Goal: Task Accomplishment & Management: Manage account settings

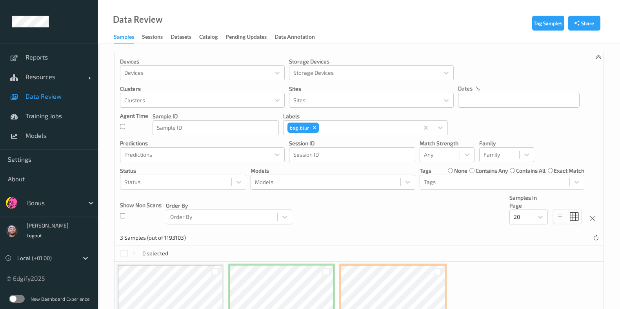
scroll to position [69, 0]
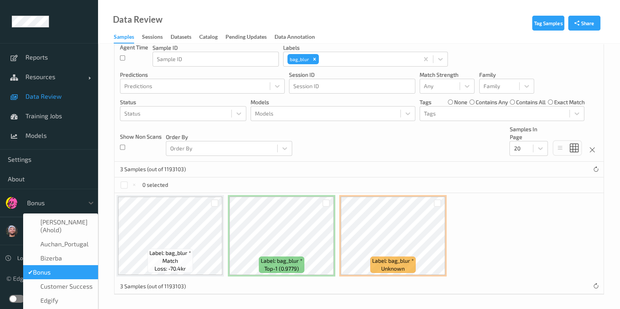
click at [46, 202] on div at bounding box center [53, 202] width 53 height 9
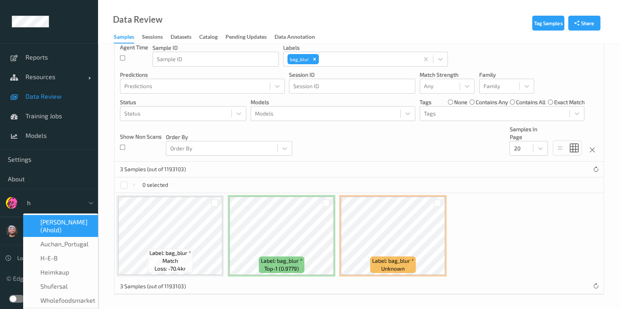
type input "h-"
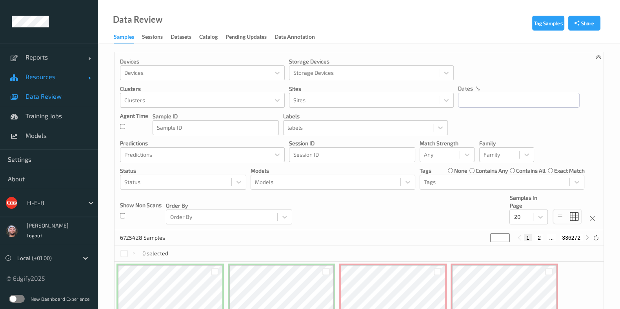
click at [45, 69] on link "Resources" at bounding box center [49, 77] width 98 height 20
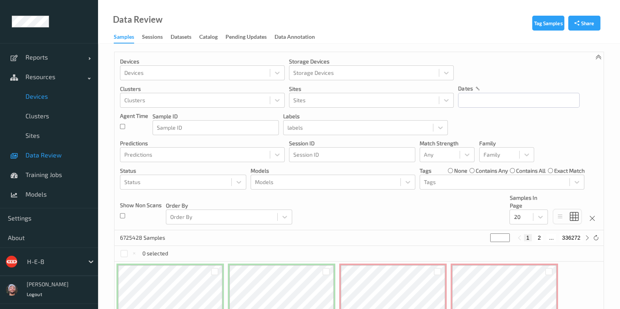
click at [49, 101] on link "Devices" at bounding box center [49, 97] width 98 height 20
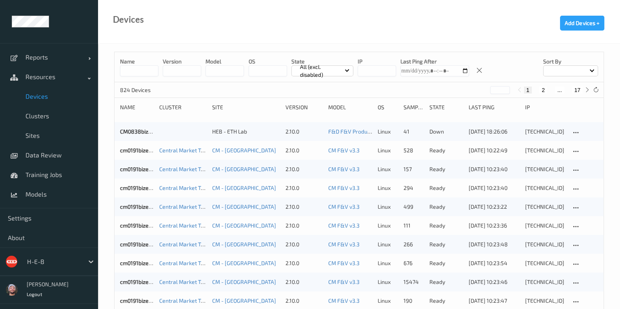
click at [578, 89] on button "17" at bounding box center [576, 90] width 11 height 7
type input "**"
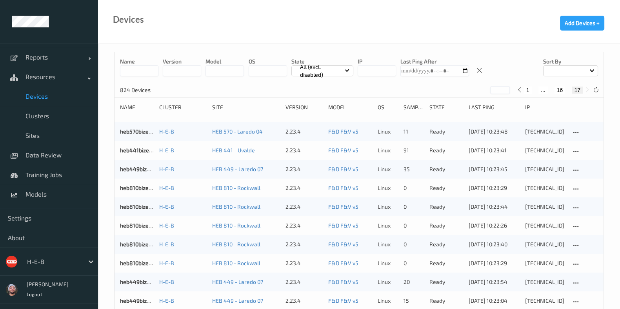
scroll to position [280, 0]
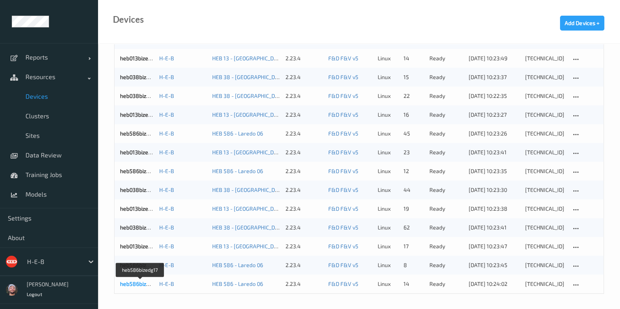
click at [134, 286] on link "heb586bizedg17" at bounding box center [140, 284] width 41 height 7
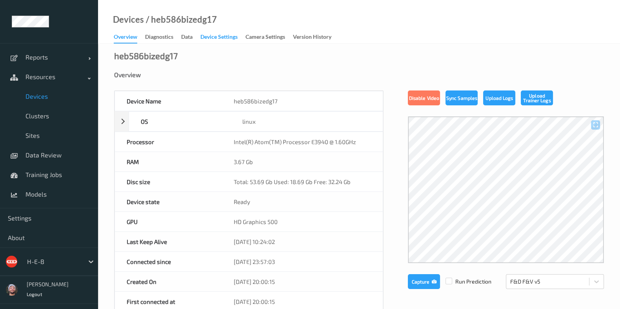
click at [225, 36] on div "Device Settings" at bounding box center [218, 38] width 37 height 10
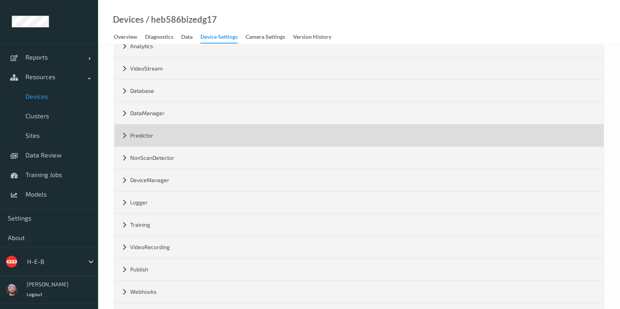
scroll to position [94, 0]
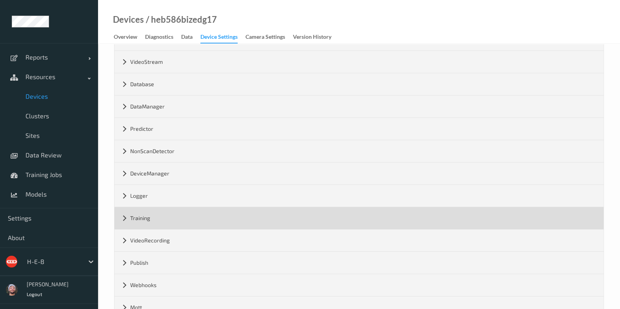
click at [171, 212] on div "Training" at bounding box center [358, 218] width 489 height 22
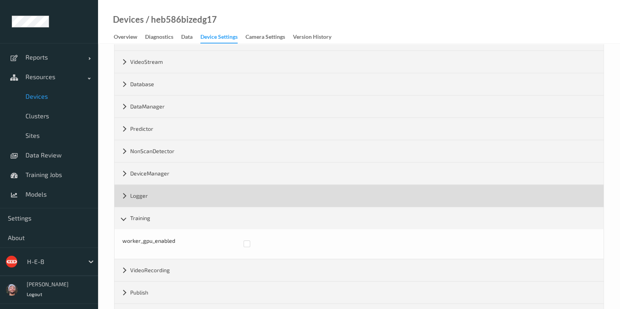
click at [198, 192] on div "Logger" at bounding box center [358, 196] width 489 height 22
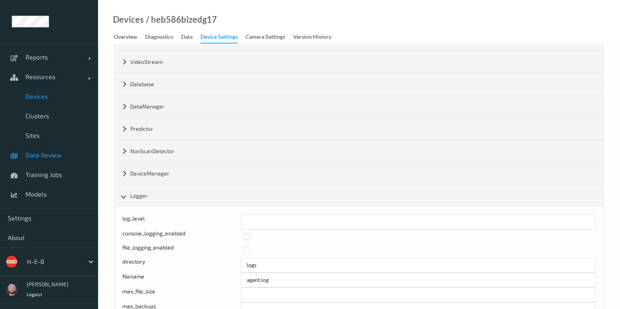
click at [60, 162] on link "Data Review" at bounding box center [49, 155] width 98 height 20
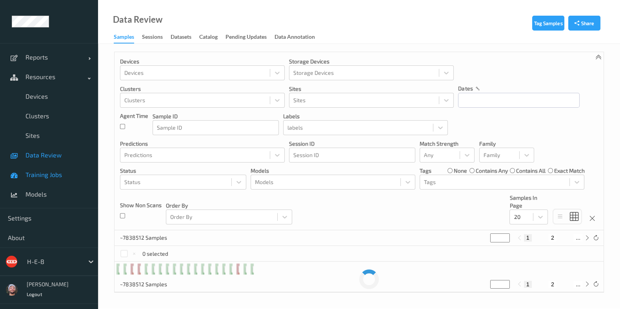
click at [61, 172] on span "Training Jobs" at bounding box center [57, 175] width 65 height 8
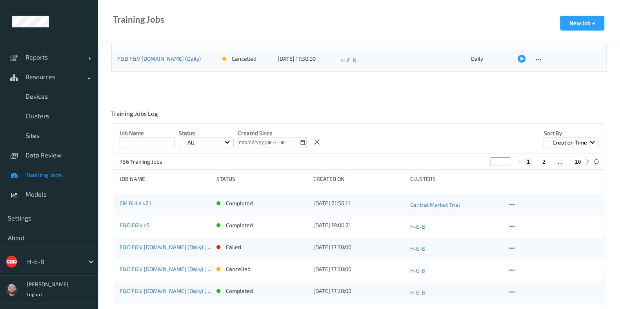
scroll to position [112, 0]
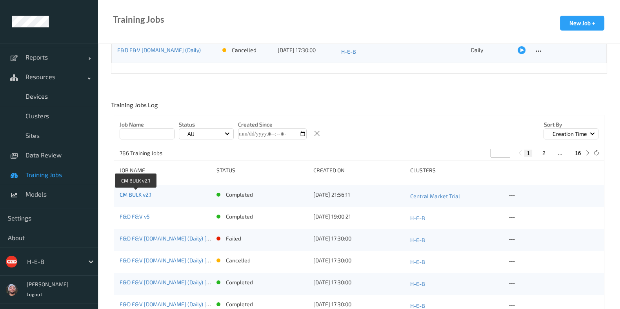
click at [140, 195] on link "CM BULK v2.1" at bounding box center [136, 194] width 32 height 7
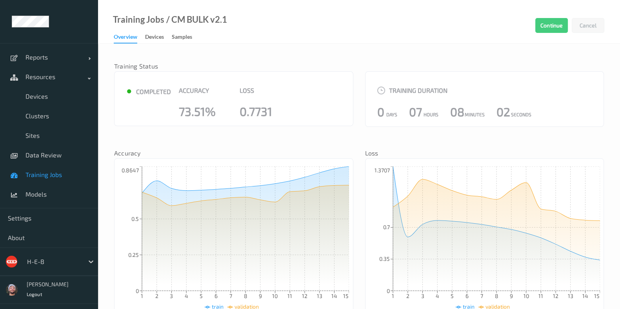
click at [178, 32] on link "Samples" at bounding box center [186, 37] width 28 height 11
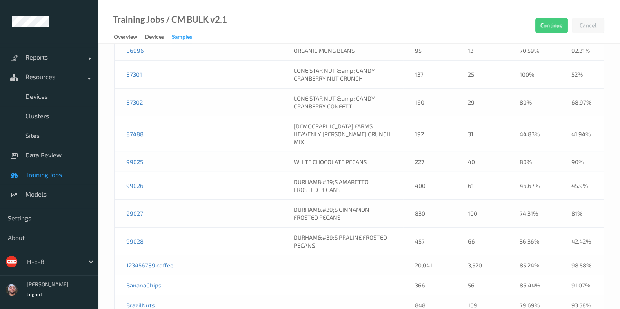
scroll to position [17737, 0]
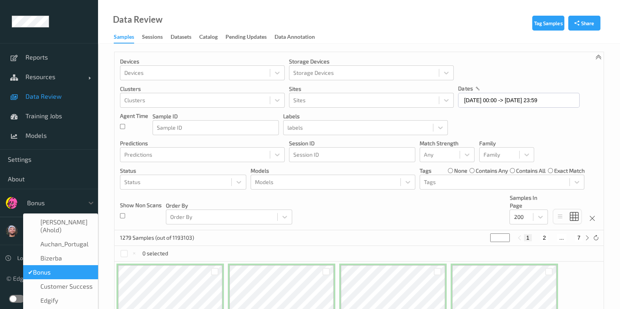
click at [58, 199] on div at bounding box center [53, 202] width 53 height 9
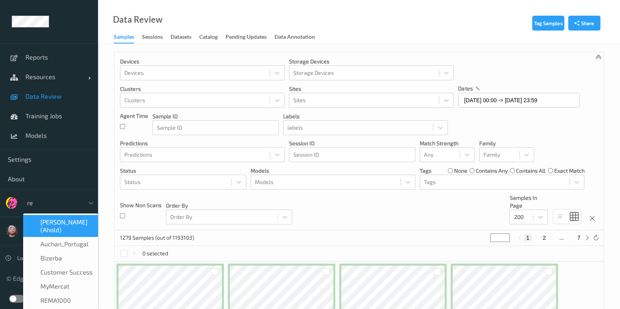
type input "rem"
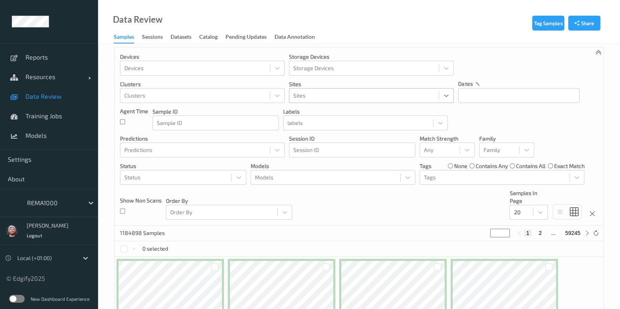
scroll to position [4, 0]
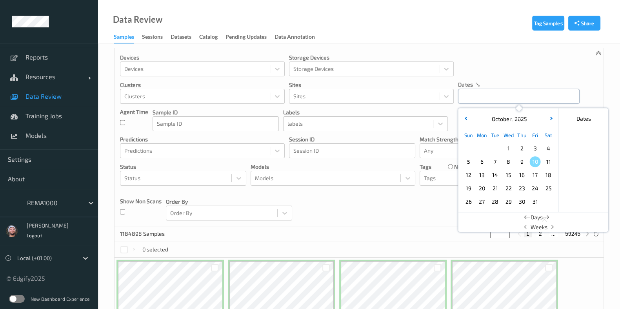
click at [510, 91] on input "text" at bounding box center [519, 96] width 122 height 15
click at [44, 73] on span "Resources" at bounding box center [56, 77] width 63 height 8
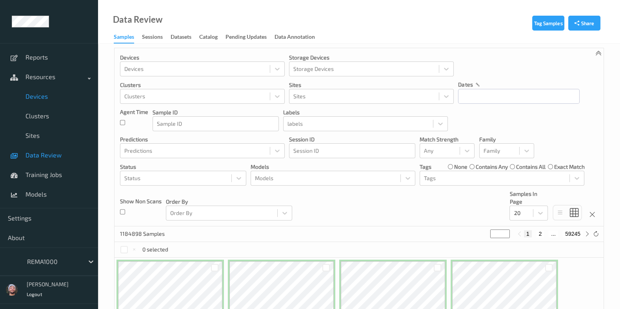
click at [49, 104] on link "Devices" at bounding box center [49, 97] width 98 height 20
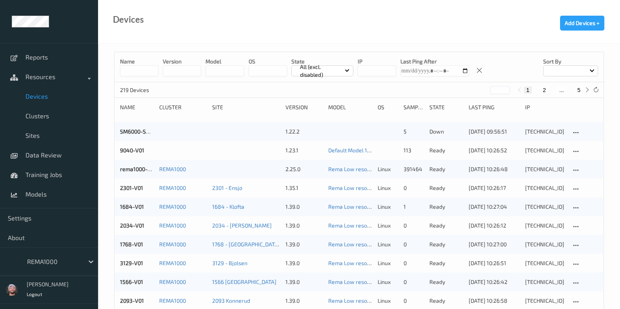
click at [578, 87] on button "5" at bounding box center [579, 90] width 8 height 7
type input "*"
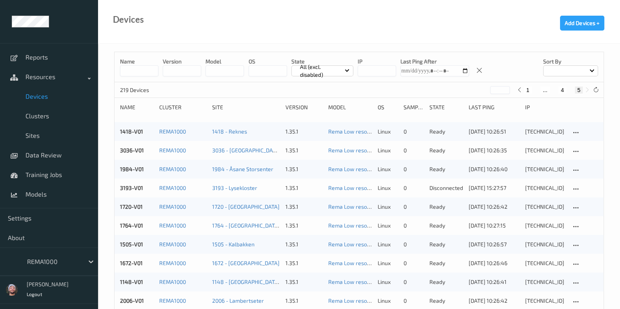
click at [591, 89] on div at bounding box center [595, 89] width 9 height 9
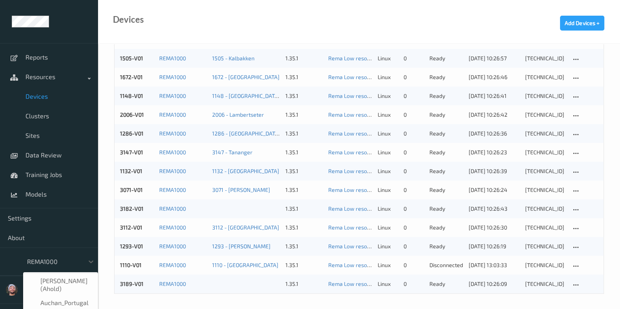
click at [46, 256] on div "REMA1000" at bounding box center [53, 262] width 61 height 13
type input "vt"
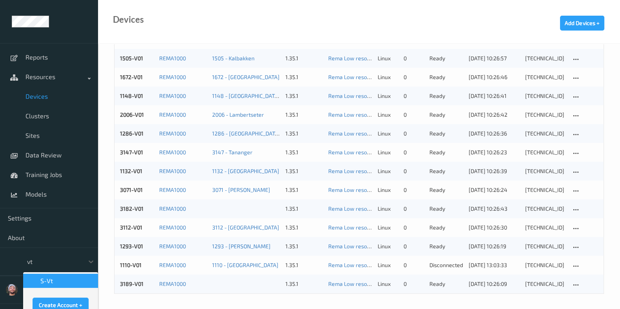
scroll to position [0, 0]
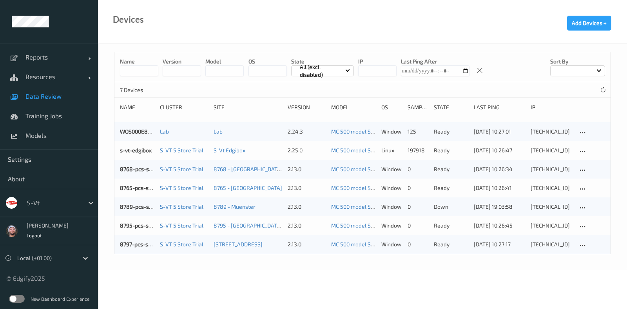
click at [61, 103] on link "Data Review" at bounding box center [49, 97] width 98 height 20
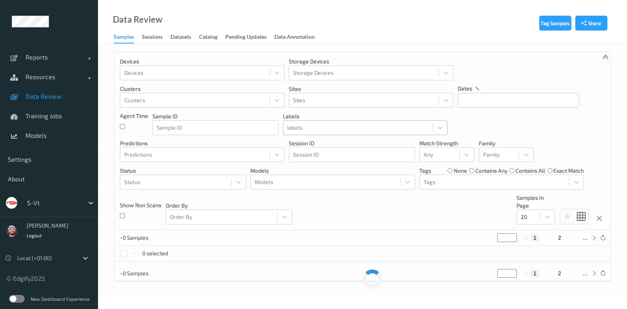
click at [343, 125] on div at bounding box center [357, 127] width 141 height 9
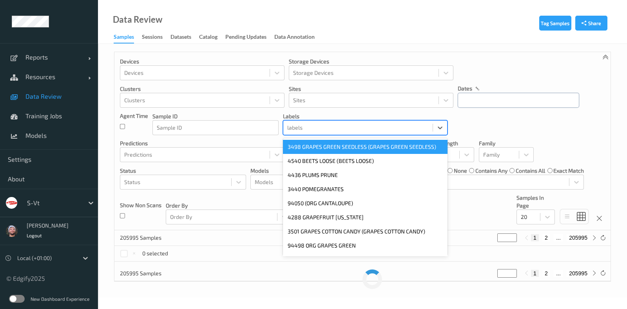
click at [481, 106] on input "text" at bounding box center [519, 100] width 122 height 15
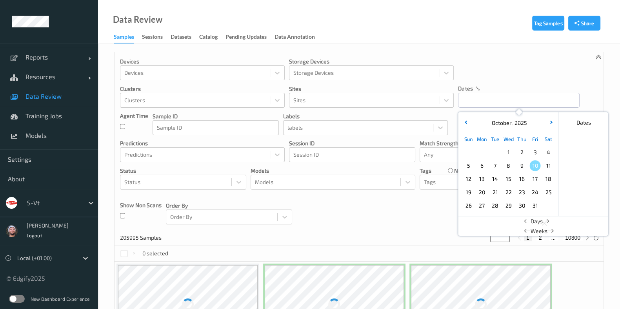
click at [523, 167] on span "9" at bounding box center [521, 165] width 11 height 11
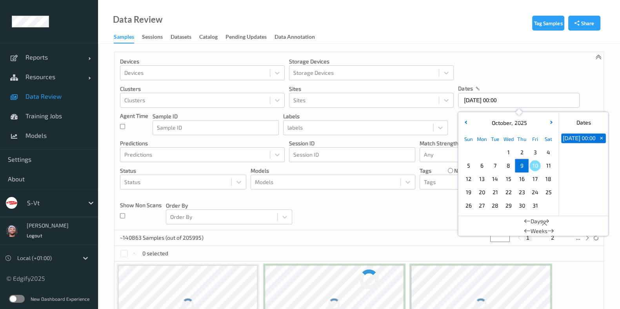
click at [523, 167] on span "9" at bounding box center [521, 165] width 11 height 11
type input "[DATE] 00:00 -> [DATE] 23:59"
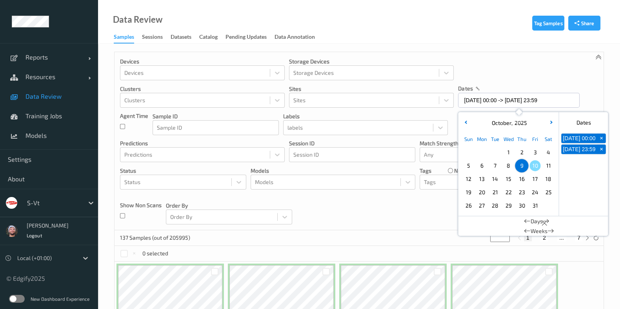
click at [305, 214] on div "Devices Devices Storage Devices Storage Devices Clusters Clusters Sites Sites d…" at bounding box center [358, 141] width 489 height 178
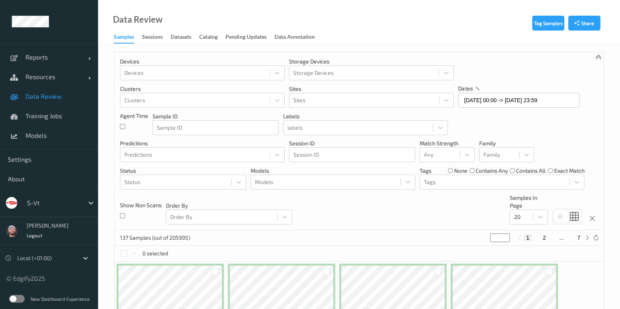
click at [442, 163] on div "Devices Devices Storage Devices Storage Devices Clusters Clusters Sites Sites d…" at bounding box center [358, 141] width 489 height 178
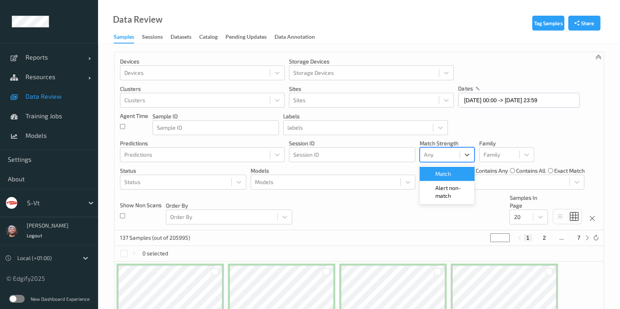
click at [441, 158] on div at bounding box center [440, 154] width 32 height 9
click at [446, 190] on span "Alert non-match" at bounding box center [452, 192] width 34 height 16
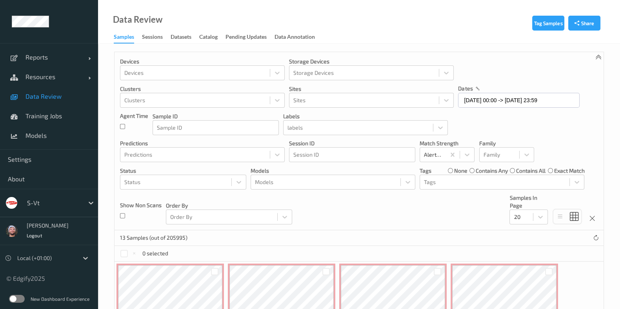
click at [339, 218] on div "Devices Devices Storage Devices Storage Devices Clusters Clusters Sites Sites d…" at bounding box center [358, 141] width 489 height 178
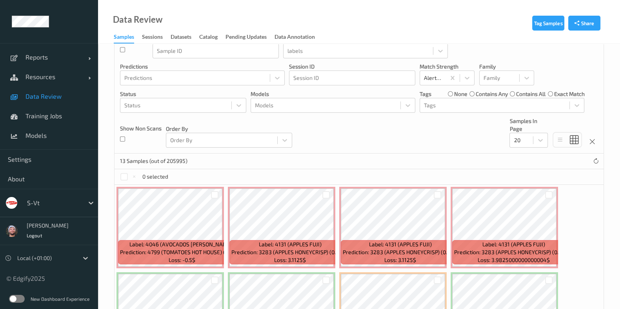
scroll to position [73, 0]
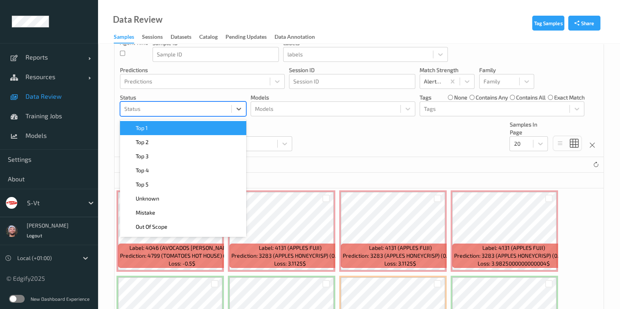
click at [218, 104] on div at bounding box center [175, 108] width 103 height 9
click at [218, 121] on div "Top 1" at bounding box center [183, 128] width 126 height 14
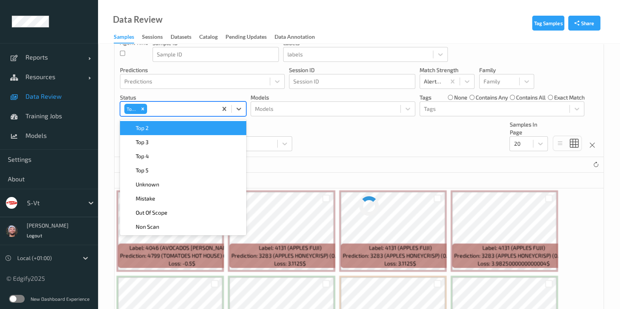
scroll to position [69, 0]
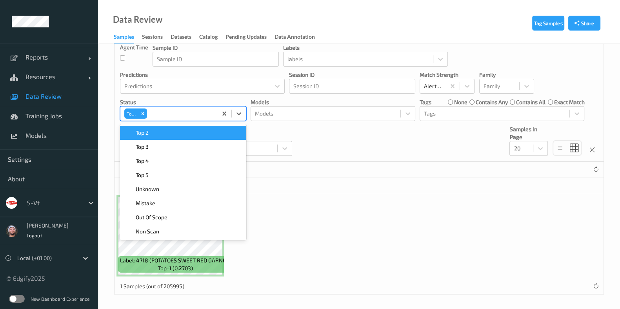
click at [219, 130] on div "Top 2" at bounding box center [183, 133] width 117 height 8
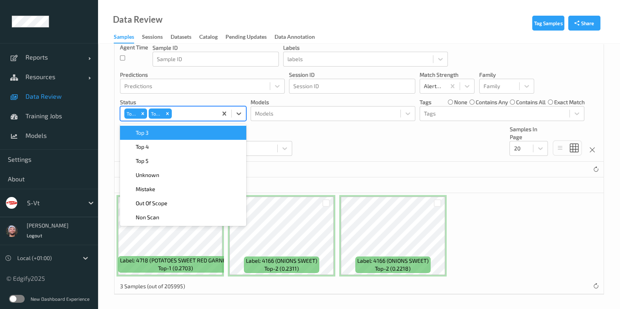
click at [219, 130] on div "Top 3" at bounding box center [183, 133] width 117 height 8
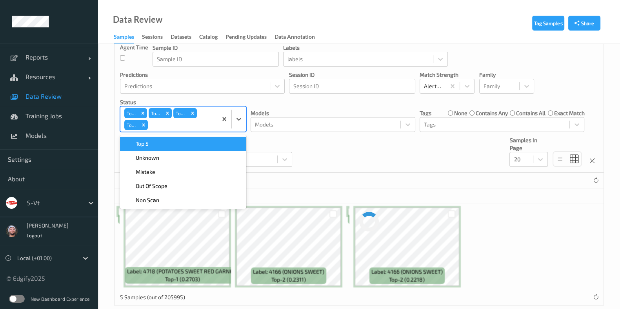
scroll to position [73, 0]
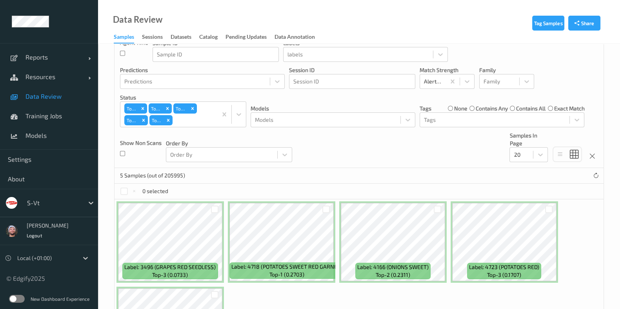
click at [287, 163] on div "Devices Devices Storage Devices Storage Devices Clusters Clusters Sites Sites d…" at bounding box center [358, 73] width 489 height 189
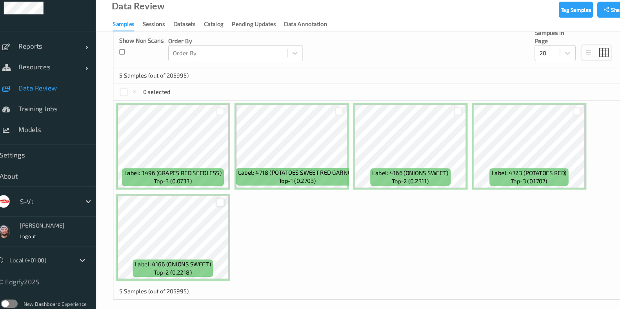
scroll to position [164, 0]
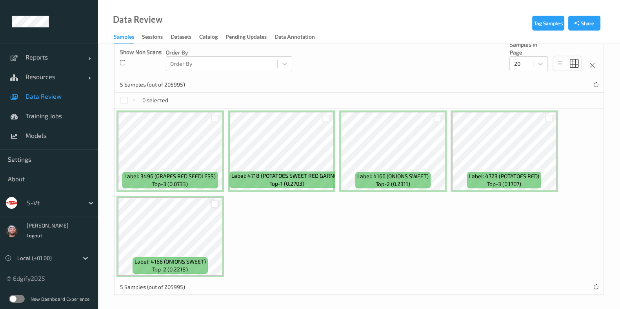
click at [214, 204] on div at bounding box center [214, 203] width 7 height 7
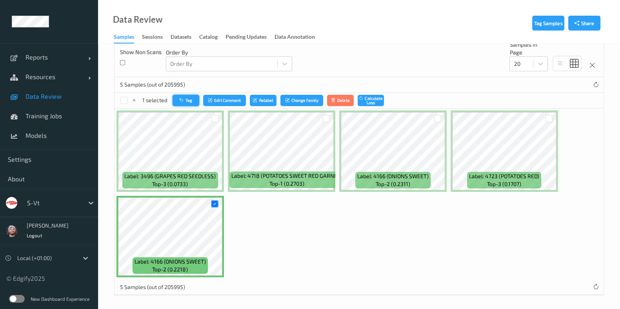
click at [189, 98] on button "Tag" at bounding box center [185, 100] width 27 height 11
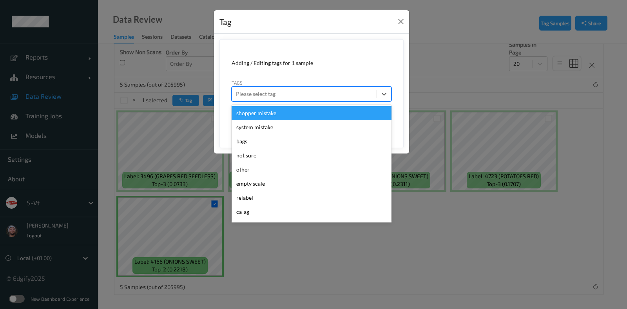
click at [329, 92] on div at bounding box center [304, 93] width 137 height 9
type input "ca"
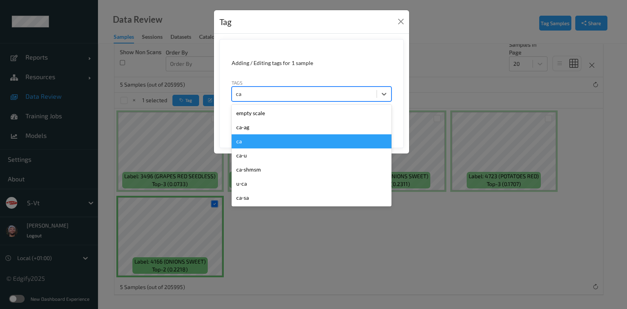
click at [337, 140] on div "ca" at bounding box center [312, 141] width 160 height 14
type input "s"
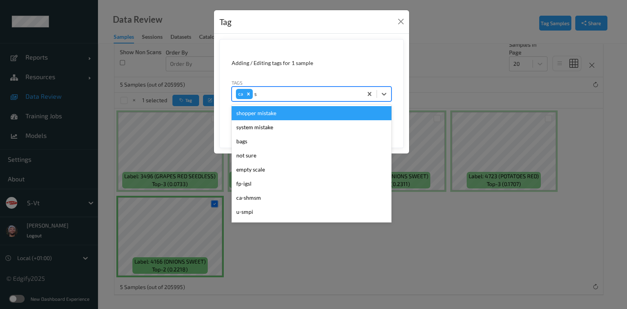
click at [317, 111] on div "shopper mistake" at bounding box center [312, 113] width 160 height 14
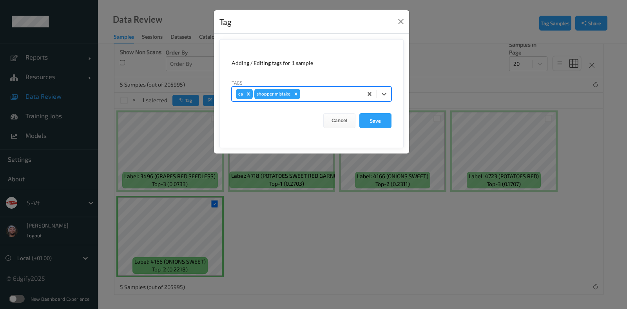
click at [359, 113] on button "Save" at bounding box center [375, 120] width 32 height 15
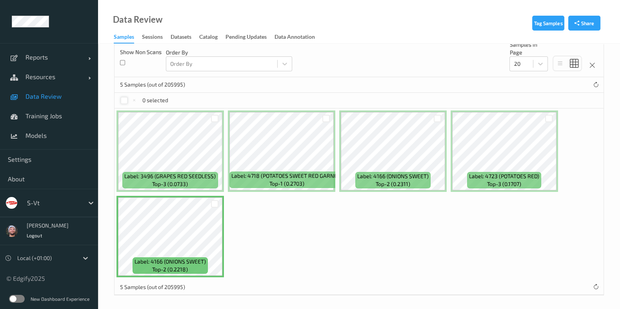
click at [124, 98] on div at bounding box center [123, 100] width 7 height 7
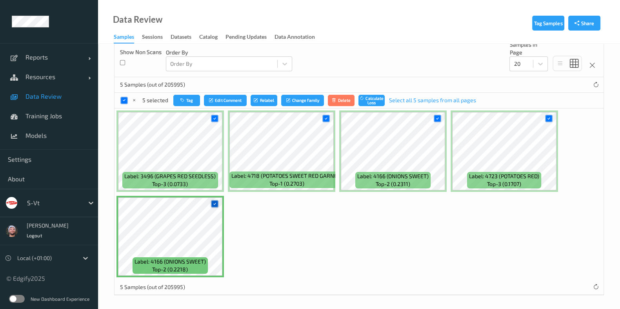
click at [211, 201] on div at bounding box center [214, 203] width 7 height 7
click at [182, 99] on icon "button" at bounding box center [184, 100] width 6 height 5
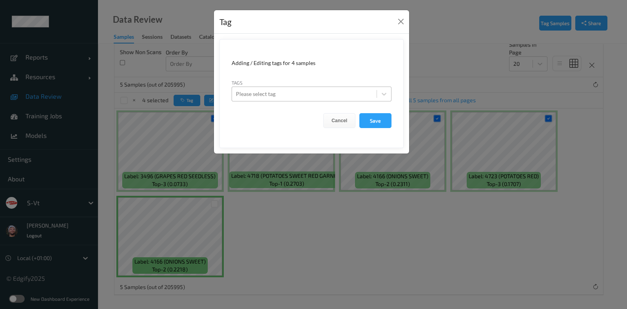
click at [338, 96] on div at bounding box center [304, 93] width 137 height 9
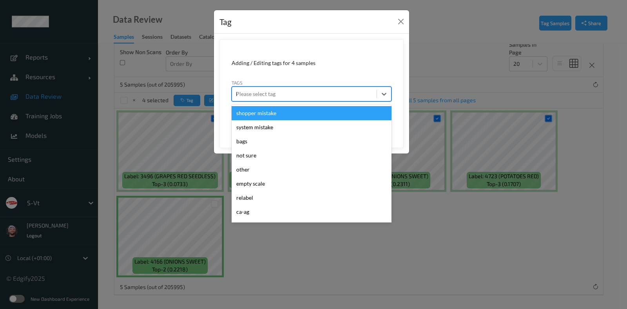
type input "ig"
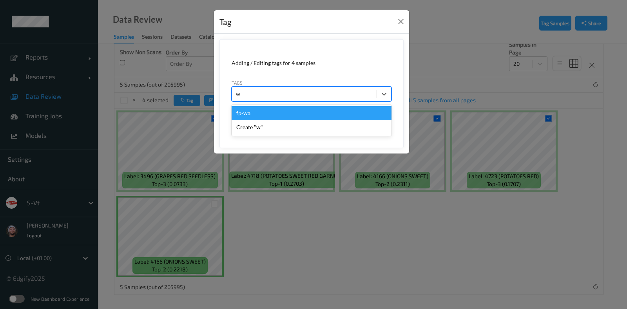
type input "wa"
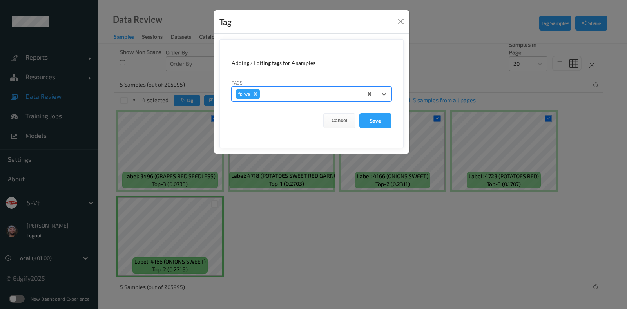
click at [359, 113] on button "Save" at bounding box center [375, 120] width 32 height 15
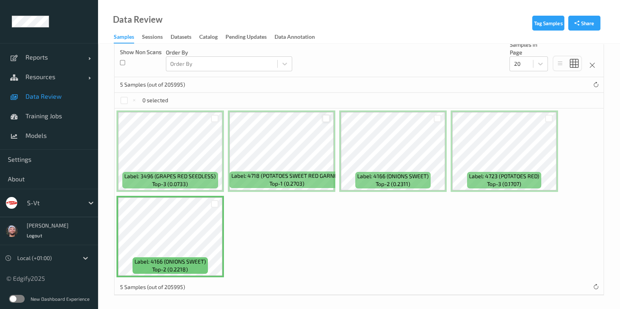
click at [323, 120] on div at bounding box center [325, 118] width 7 height 7
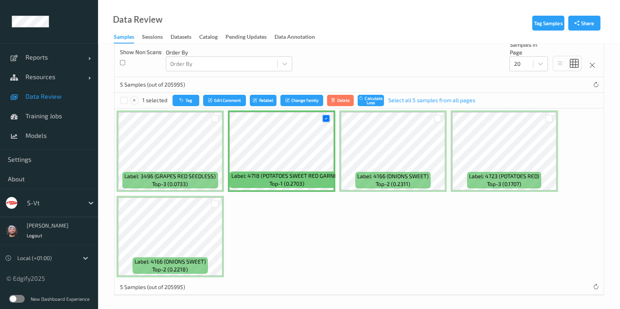
click at [135, 100] on icon at bounding box center [134, 100] width 5 height 5
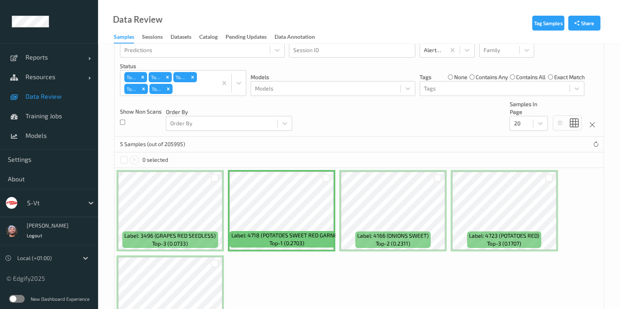
scroll to position [104, 0]
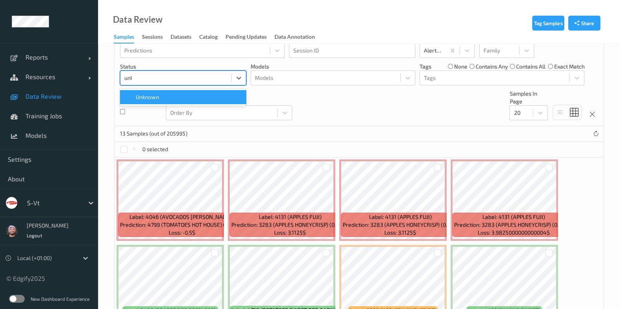
type input "unkn"
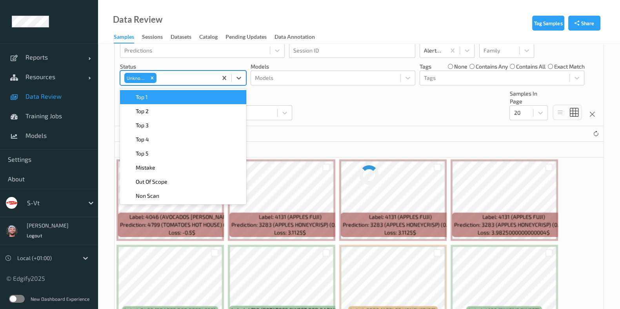
scroll to position [69, 0]
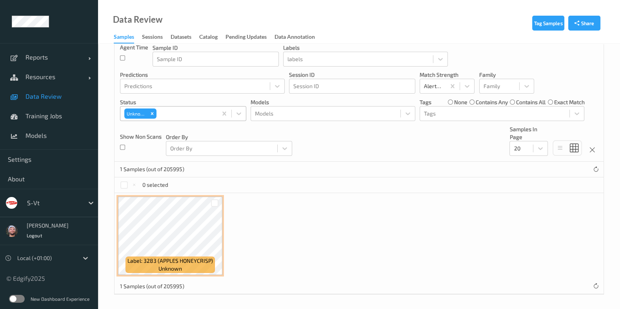
click at [317, 208] on div "Label: 3283 (APPLES HONEYCRISP) unknown" at bounding box center [358, 235] width 489 height 85
click at [212, 203] on div at bounding box center [214, 203] width 7 height 7
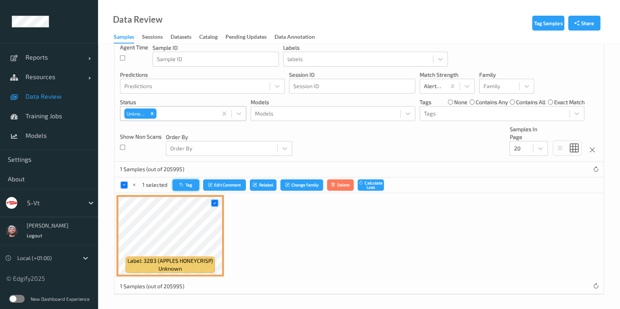
click at [186, 187] on button "Tag" at bounding box center [185, 185] width 27 height 11
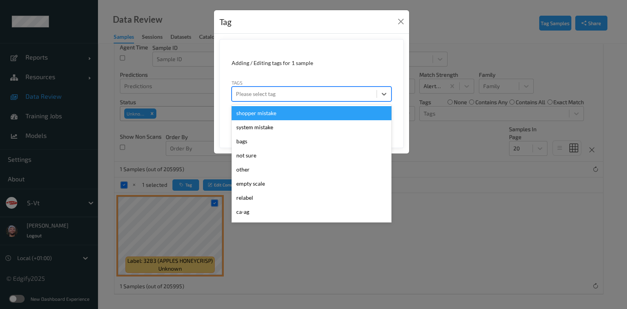
click at [317, 94] on div at bounding box center [304, 93] width 137 height 9
type input "gi"
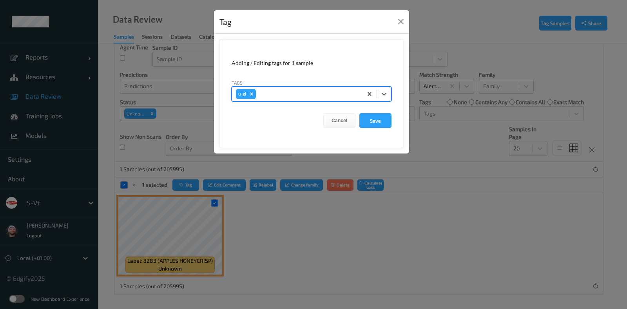
click at [359, 113] on button "Save" at bounding box center [375, 120] width 32 height 15
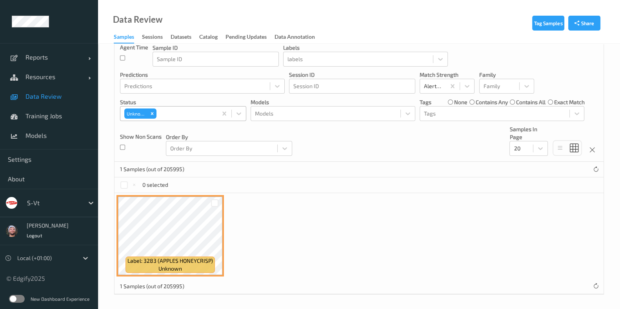
click at [181, 109] on div at bounding box center [185, 113] width 55 height 9
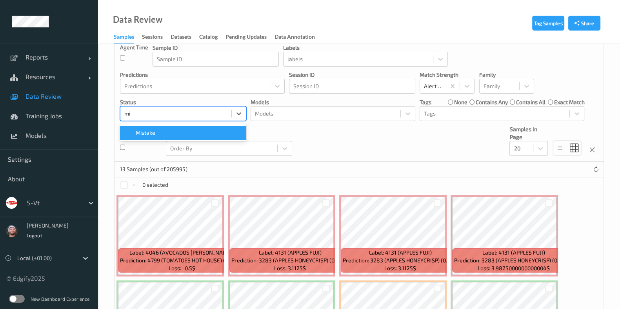
type input "mis"
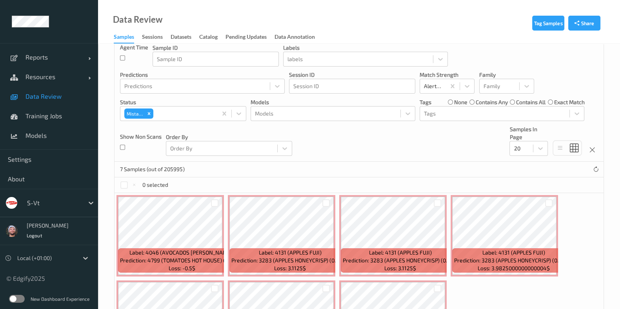
click at [366, 134] on div "Devices Devices Storage Devices Storage Devices Clusters Clusters Sites Sites d…" at bounding box center [358, 73] width 489 height 178
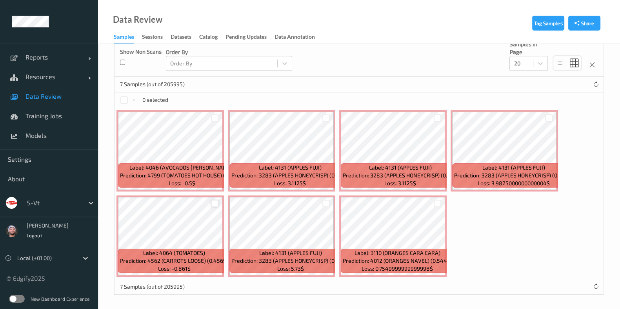
click at [214, 201] on div at bounding box center [214, 203] width 7 height 7
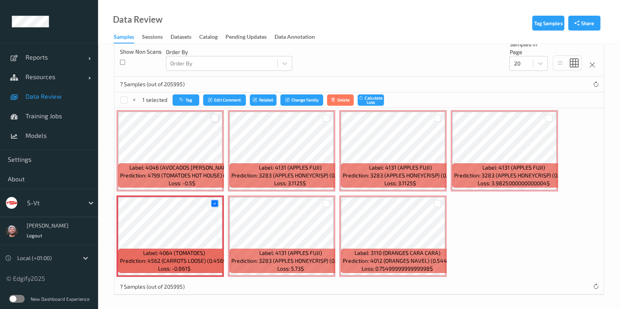
click at [212, 116] on div at bounding box center [214, 117] width 7 height 7
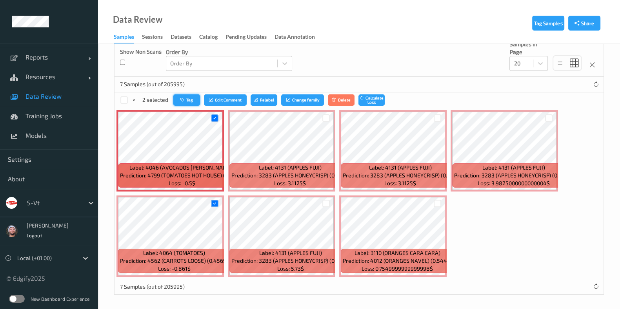
click at [186, 97] on button "Tag" at bounding box center [186, 99] width 27 height 11
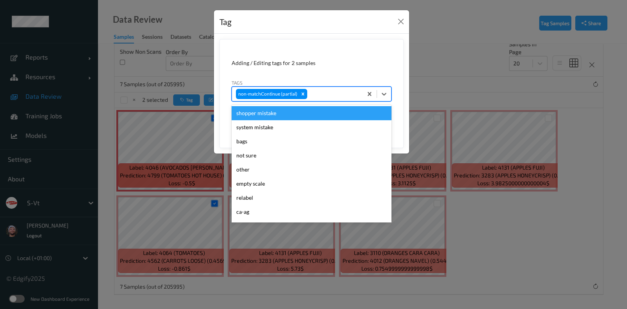
click at [330, 98] on div at bounding box center [334, 93] width 50 height 9
type input "ca"
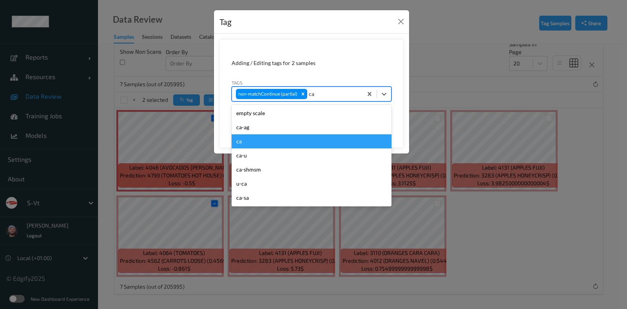
click at [300, 142] on div "ca" at bounding box center [312, 141] width 160 height 14
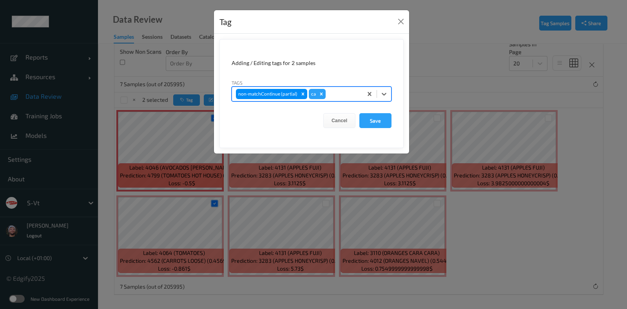
type input "s"
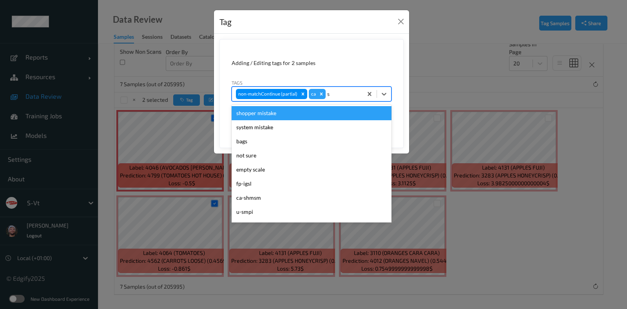
click at [342, 118] on div "shopper mistake" at bounding box center [312, 113] width 160 height 14
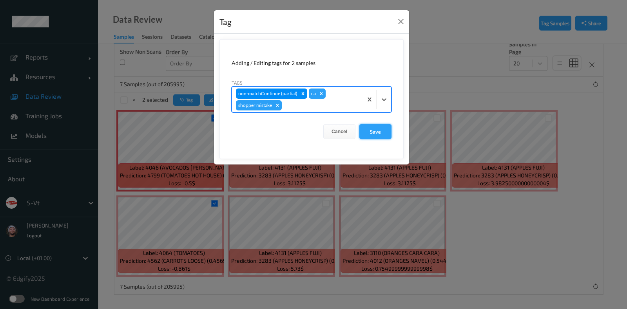
click at [374, 131] on button "Save" at bounding box center [375, 131] width 32 height 15
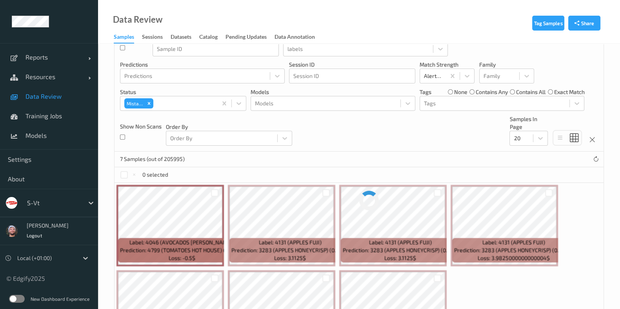
scroll to position [69, 0]
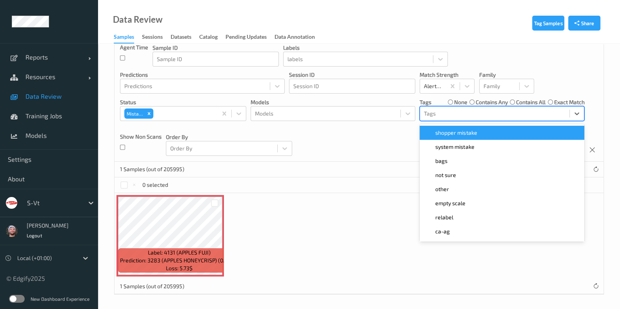
click at [452, 106] on div "Tags" at bounding box center [501, 113] width 165 height 15
type input "ca"
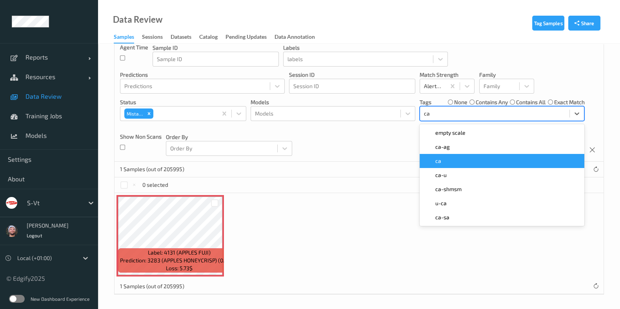
click at [465, 154] on div "ca" at bounding box center [501, 161] width 165 height 14
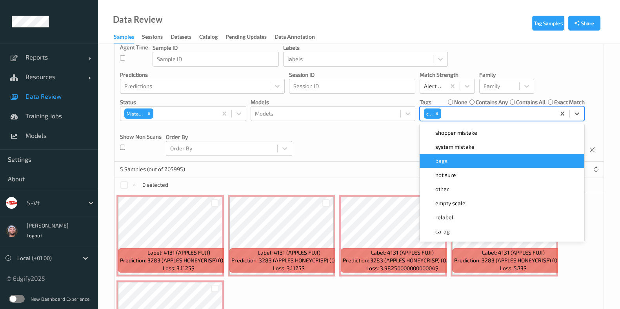
click at [335, 148] on div "Devices Devices Storage Devices Storage Devices Clusters Clusters Sites Sites d…" at bounding box center [358, 73] width 489 height 178
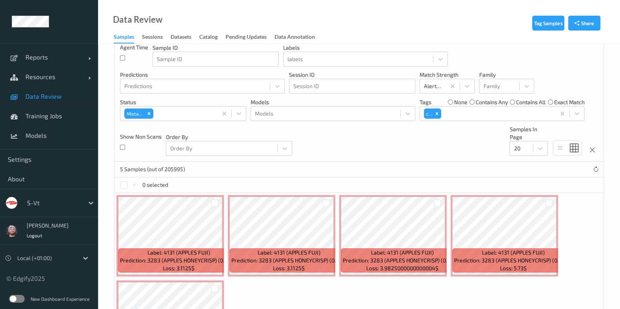
scroll to position [154, 0]
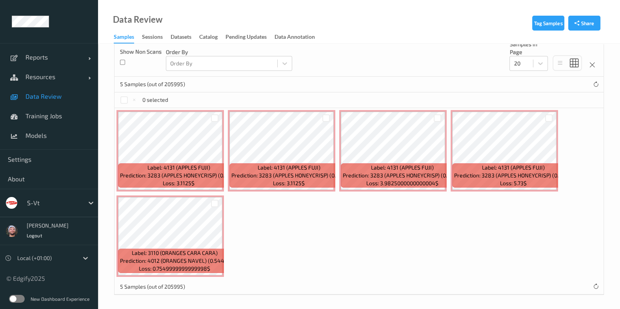
click at [435, 121] on div at bounding box center [437, 118] width 15 height 13
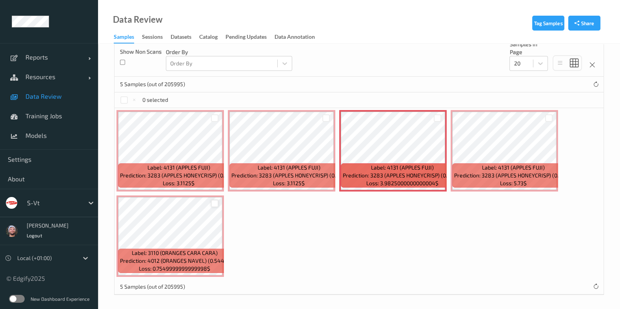
click at [213, 202] on div at bounding box center [214, 203] width 7 height 7
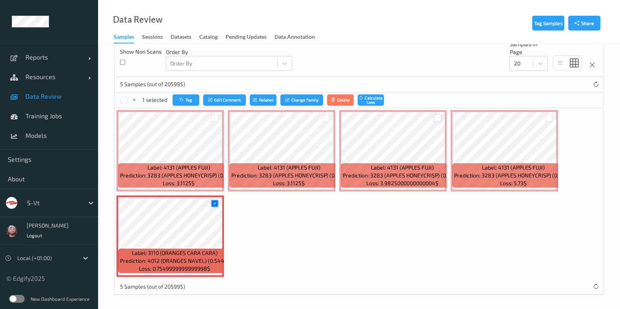
click at [437, 114] on div at bounding box center [437, 117] width 7 height 7
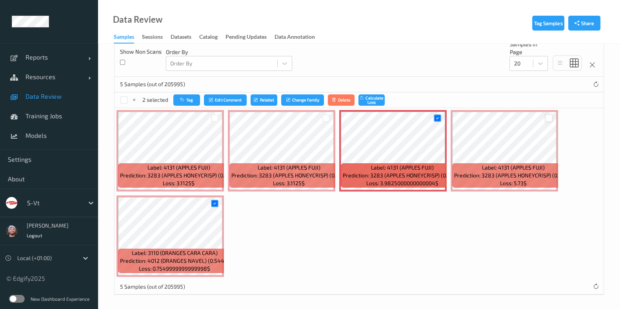
click at [549, 116] on div at bounding box center [548, 117] width 7 height 7
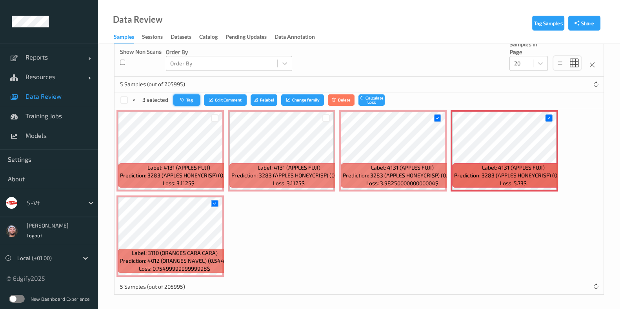
click at [183, 96] on button "Tag" at bounding box center [186, 99] width 27 height 11
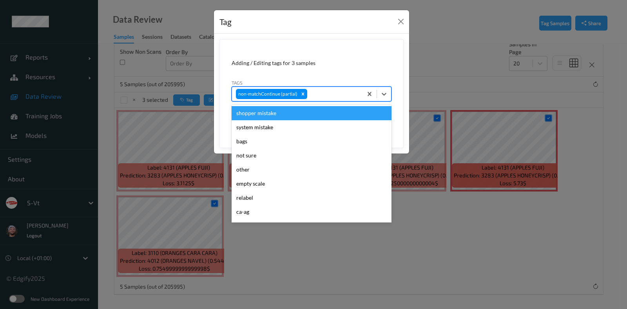
click at [321, 92] on div at bounding box center [334, 93] width 50 height 9
type input "ig"
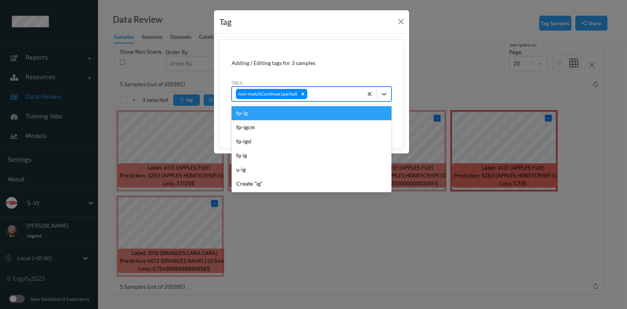
click at [359, 113] on button "Save" at bounding box center [375, 120] width 32 height 15
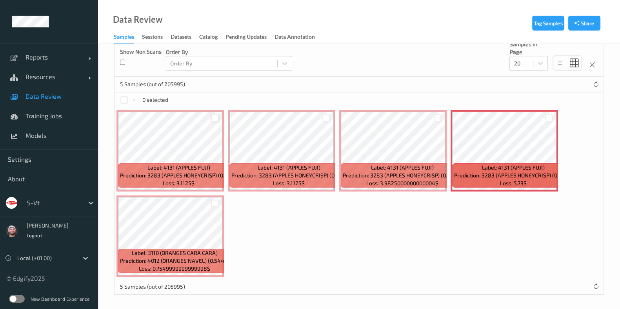
click at [212, 117] on div at bounding box center [214, 117] width 7 height 7
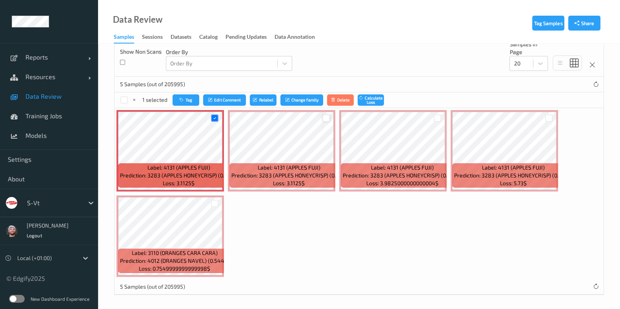
click at [328, 116] on div at bounding box center [325, 117] width 7 height 7
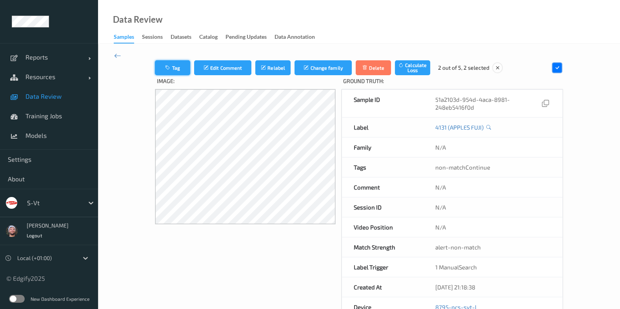
click at [157, 69] on button "Tag" at bounding box center [172, 67] width 35 height 15
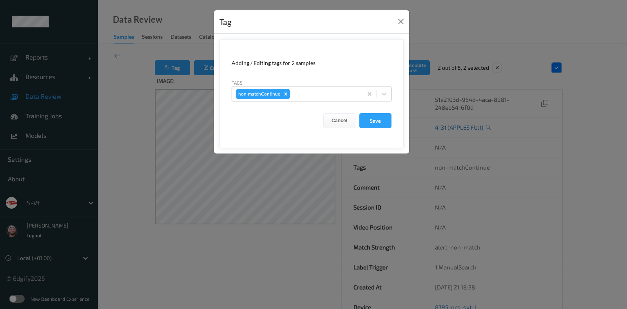
click at [310, 97] on div at bounding box center [325, 93] width 67 height 9
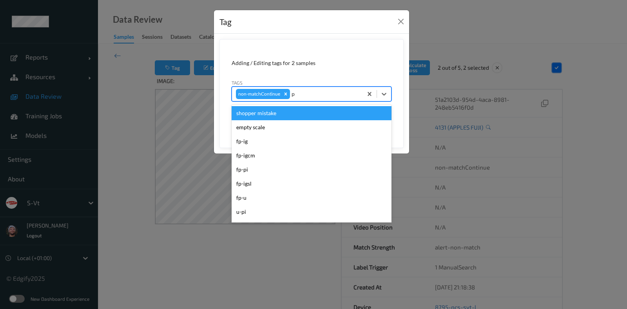
type input "pi"
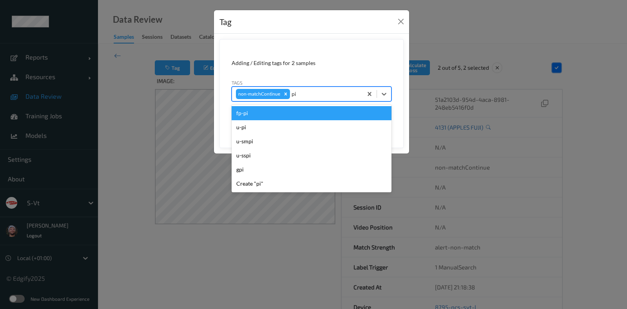
click at [298, 111] on div "fp-pi" at bounding box center [312, 113] width 160 height 14
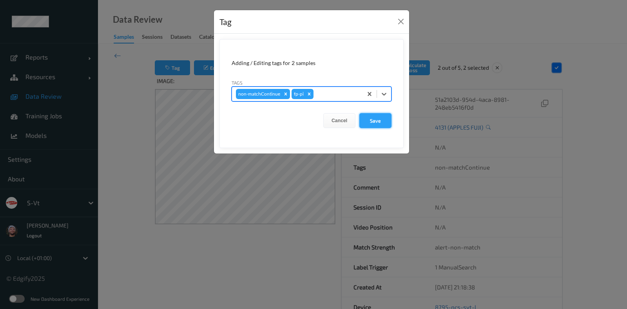
click at [382, 124] on button "Save" at bounding box center [375, 120] width 32 height 15
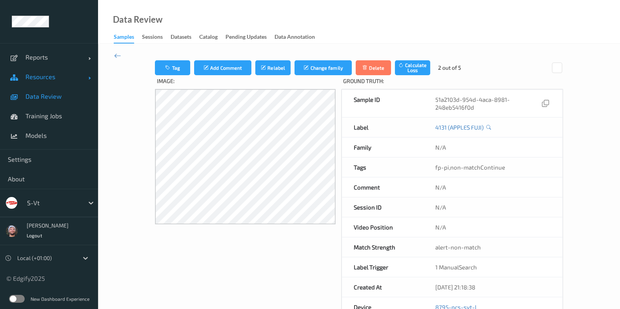
click at [69, 86] on link "Resources" at bounding box center [49, 77] width 98 height 20
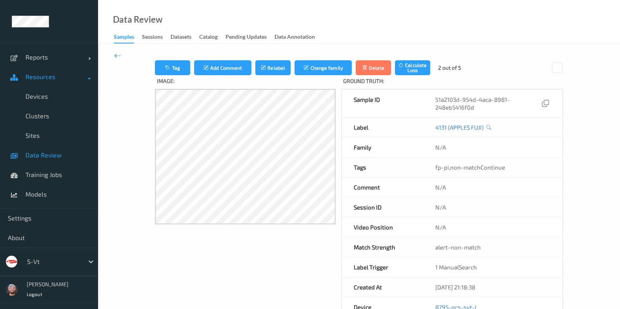
click at [60, 79] on span "Resources" at bounding box center [56, 77] width 63 height 8
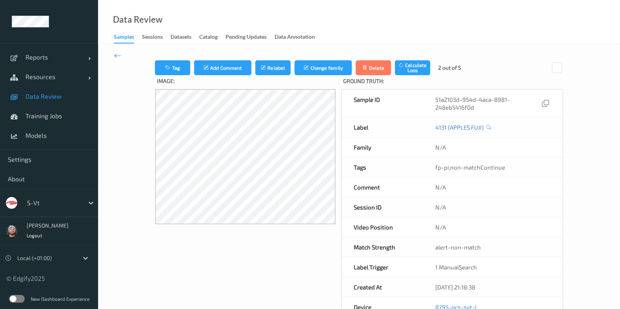
click at [62, 98] on span "Data Review" at bounding box center [57, 97] width 65 height 8
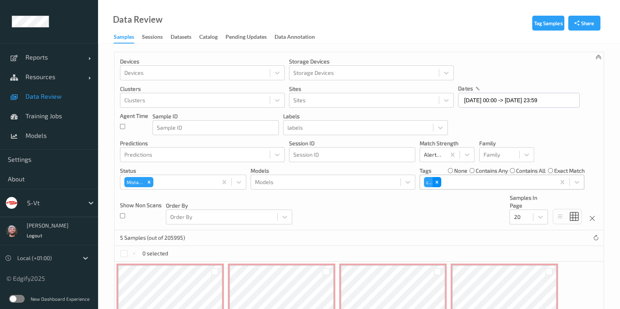
click at [435, 184] on icon "Remove ca" at bounding box center [436, 182] width 5 height 5
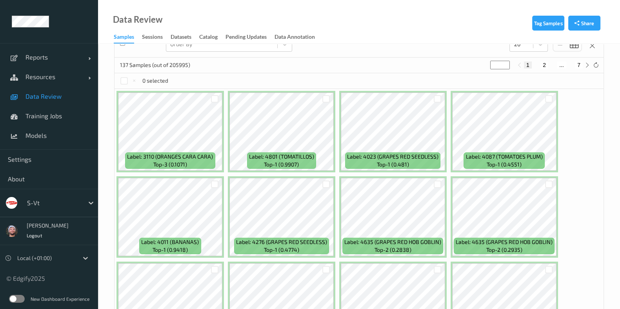
scroll to position [123, 0]
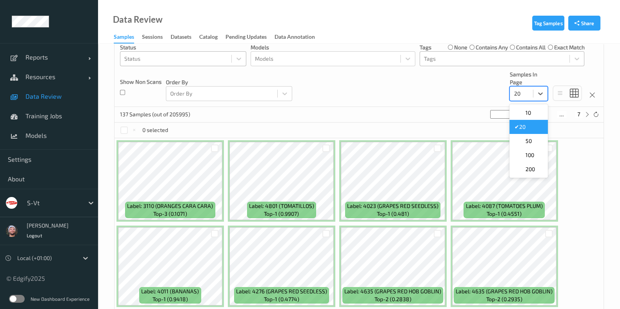
click at [515, 96] on div at bounding box center [520, 93] width 15 height 9
click at [523, 169] on span at bounding box center [519, 169] width 11 height 8
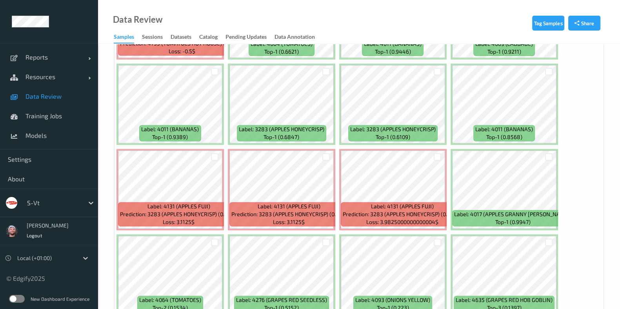
scroll to position [685, 0]
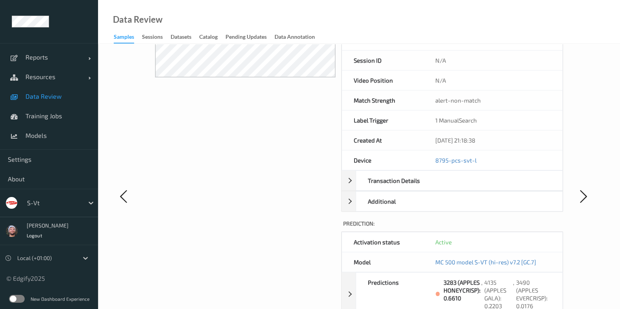
scroll to position [154, 0]
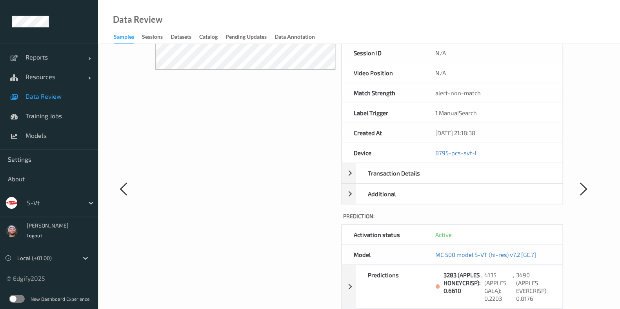
click at [69, 97] on span "Data Review" at bounding box center [57, 97] width 65 height 8
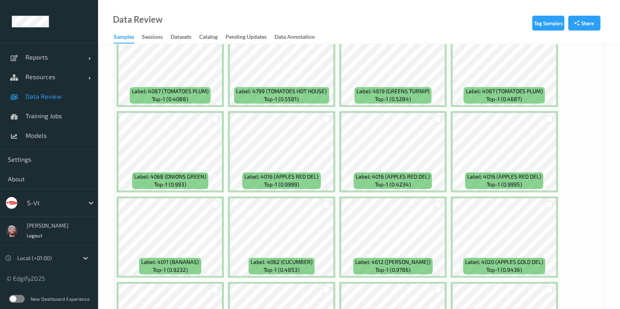
scroll to position [1350, 0]
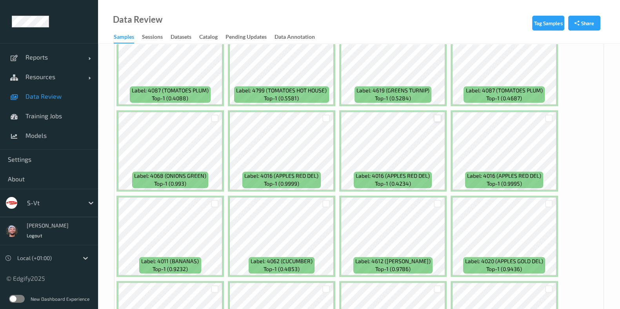
click at [437, 114] on div at bounding box center [437, 117] width 7 height 7
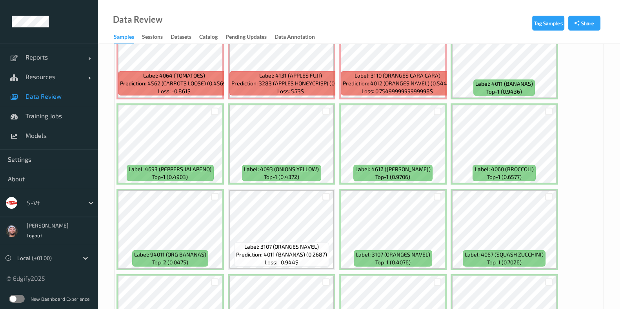
scroll to position [2705, 0]
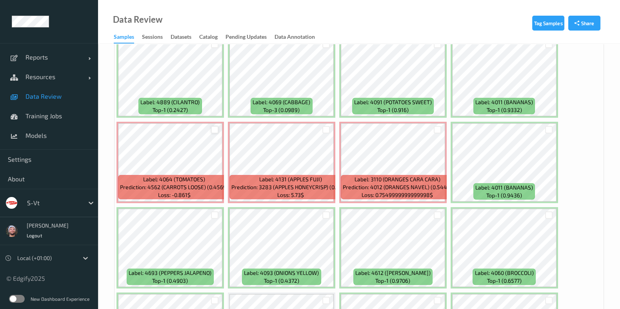
click at [213, 126] on div at bounding box center [214, 129] width 7 height 7
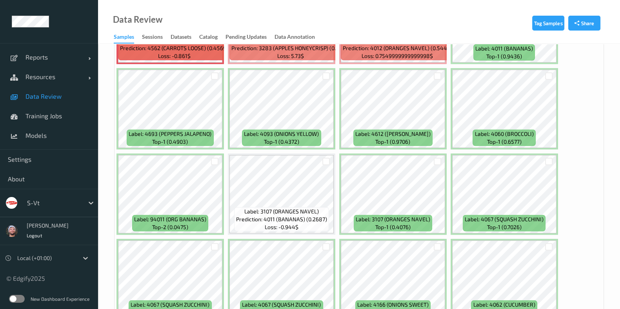
scroll to position [2847, 0]
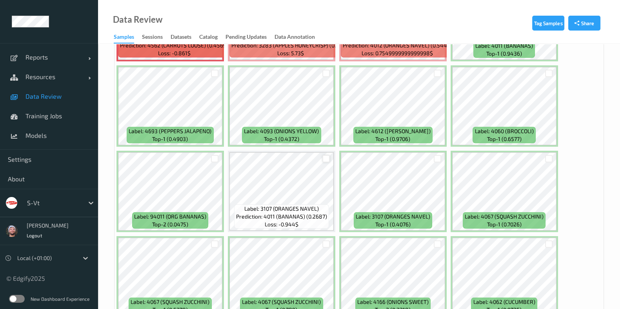
click at [322, 155] on div at bounding box center [325, 158] width 7 height 7
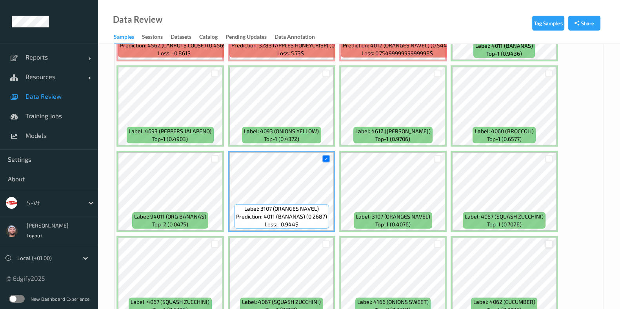
click at [546, 241] on div at bounding box center [548, 244] width 7 height 7
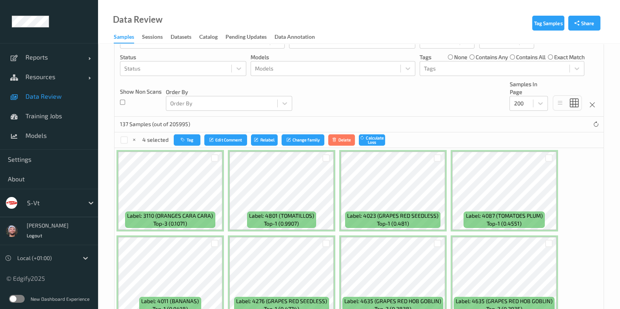
scroll to position [0, 0]
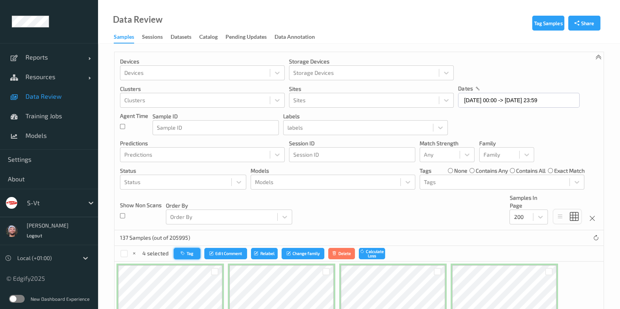
click at [190, 248] on button "Tag" at bounding box center [187, 253] width 27 height 11
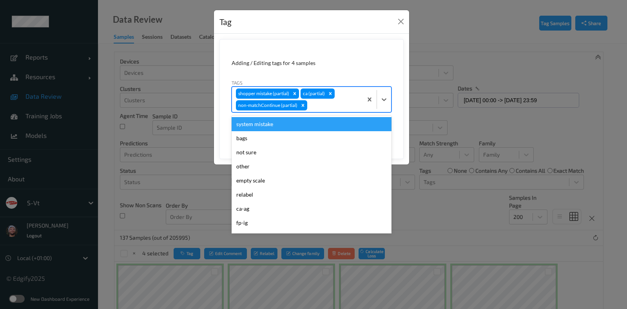
click at [325, 103] on div at bounding box center [334, 105] width 50 height 9
type input "h"
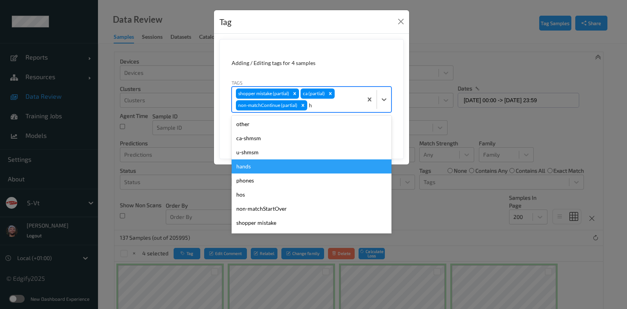
click at [296, 163] on div "hands" at bounding box center [312, 167] width 160 height 14
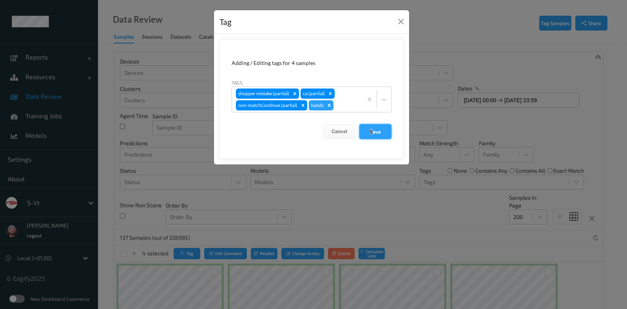
drag, startPoint x: 371, startPoint y: 122, endPoint x: 372, endPoint y: 132, distance: 10.7
click at [372, 132] on form "Adding / Editing tags for 4 samples Tags shopper mistake (partial) ca (partial)…" at bounding box center [311, 99] width 184 height 120
click at [372, 132] on button "Save" at bounding box center [375, 131] width 32 height 15
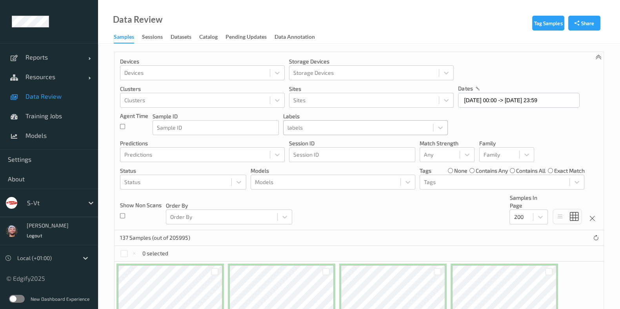
click at [337, 126] on div at bounding box center [357, 127] width 141 height 9
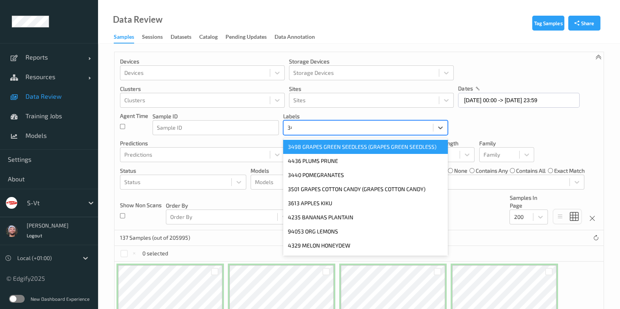
type input "3490"
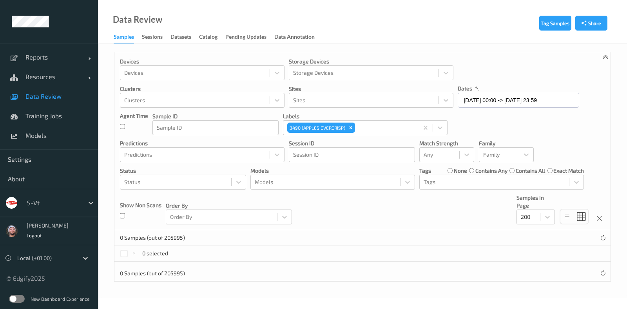
click at [463, 189] on div "Devices Devices Storage Devices Storage Devices Clusters Clusters Sites Sites d…" at bounding box center [362, 141] width 496 height 178
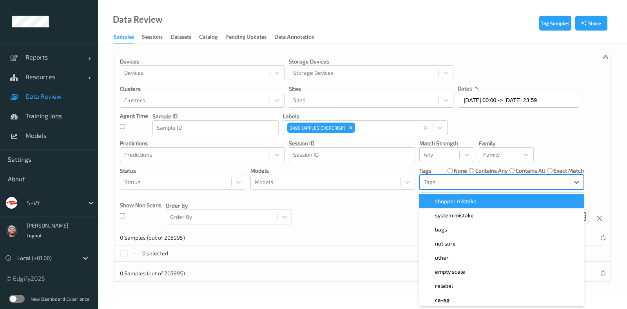
click at [473, 183] on div at bounding box center [494, 182] width 141 height 9
type input "hands"
click at [352, 126] on icon "Remove 3490 (APPLES EVERCRISP)" at bounding box center [350, 127] width 5 height 5
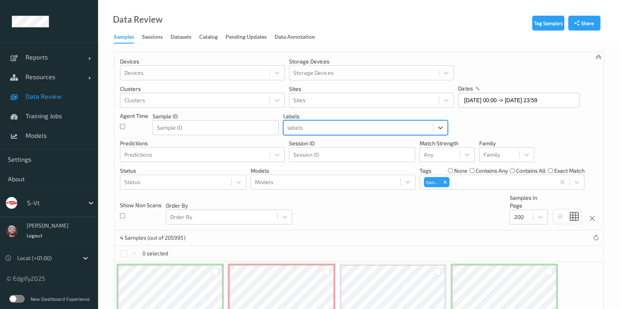
scroll to position [69, 0]
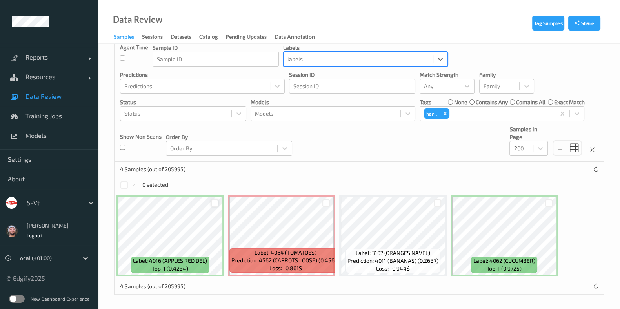
click at [213, 204] on div at bounding box center [214, 203] width 7 height 7
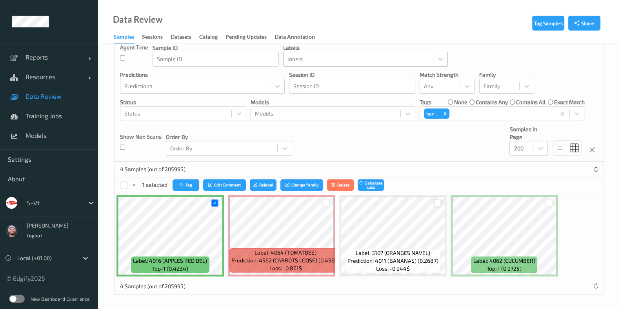
click at [434, 201] on div at bounding box center [437, 203] width 7 height 7
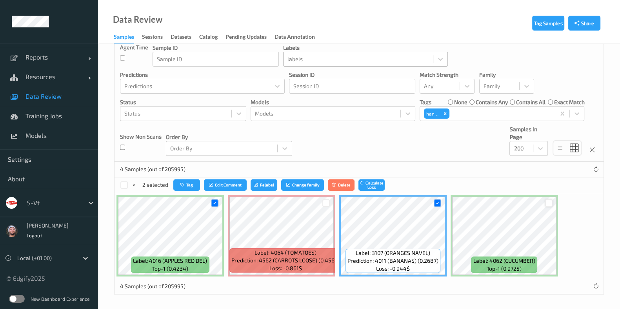
click at [545, 201] on div at bounding box center [548, 203] width 7 height 7
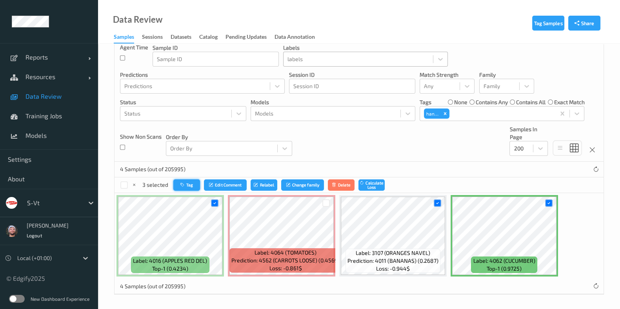
click at [194, 181] on button "Tag" at bounding box center [186, 185] width 27 height 11
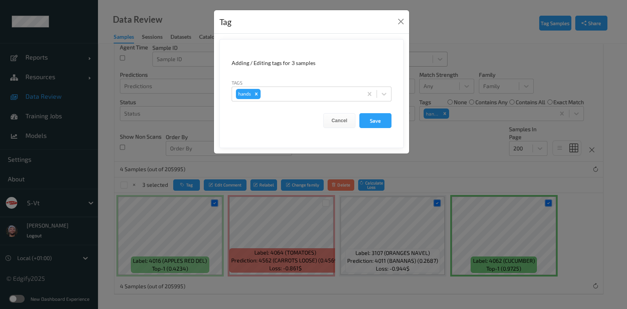
click at [552, 195] on div "Tag Adding / Editing tags for 3 samples Tags hands Cancel Save" at bounding box center [313, 154] width 627 height 309
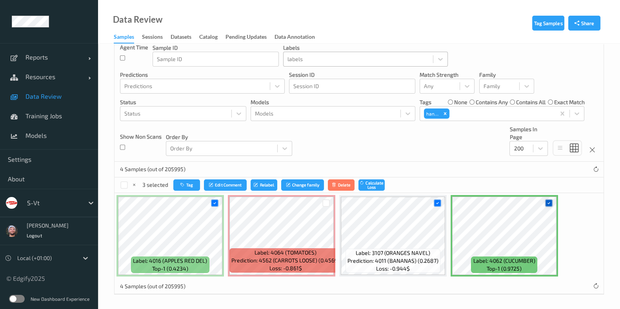
click at [549, 200] on div at bounding box center [548, 203] width 7 height 7
click at [187, 187] on button "Tag" at bounding box center [186, 185] width 27 height 11
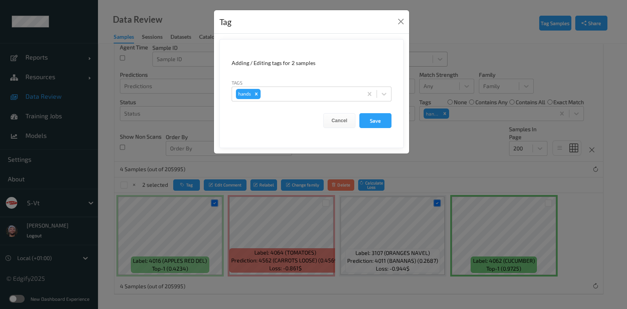
click at [301, 84] on div "Tags hands" at bounding box center [312, 90] width 160 height 23
click at [339, 122] on button "Cancel" at bounding box center [339, 120] width 32 height 15
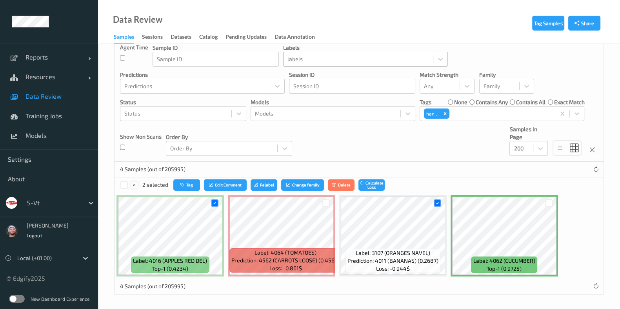
click at [133, 183] on icon at bounding box center [134, 185] width 5 height 5
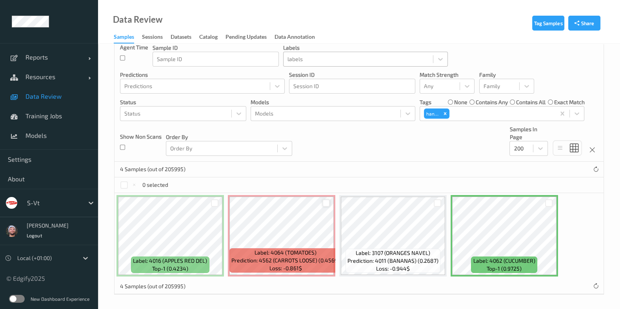
click at [325, 203] on div at bounding box center [325, 203] width 7 height 7
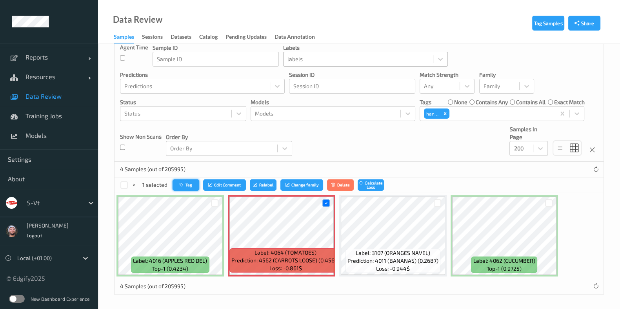
click at [194, 185] on button "Tag" at bounding box center [185, 185] width 27 height 11
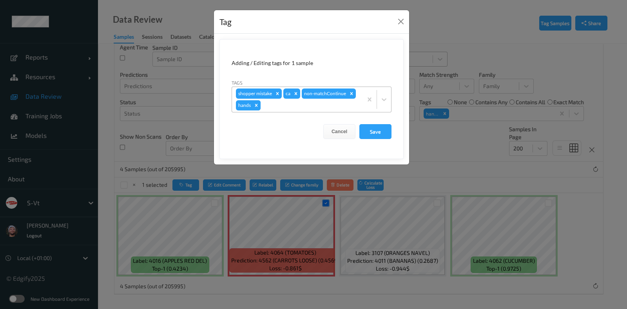
click at [254, 104] on icon "Remove hands" at bounding box center [256, 105] width 5 height 5
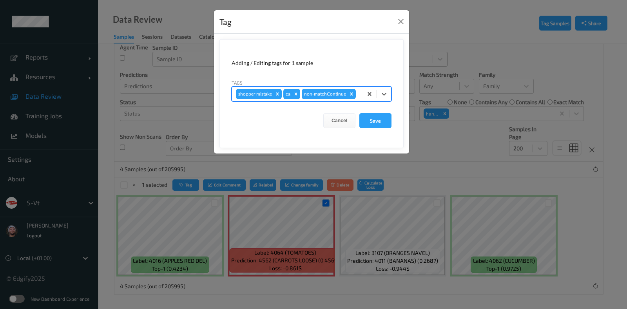
type input "n"
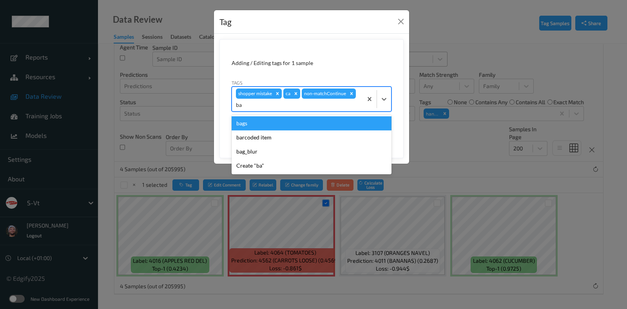
type input "bar"
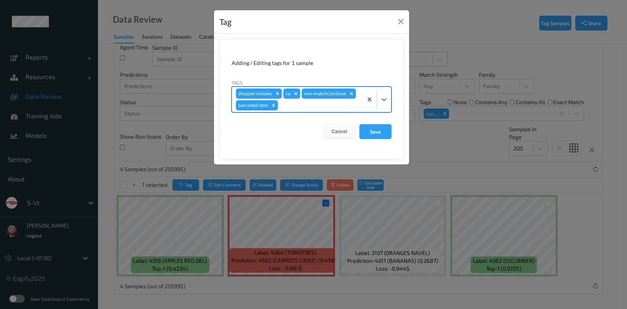
click at [359, 124] on button "Save" at bounding box center [375, 131] width 32 height 15
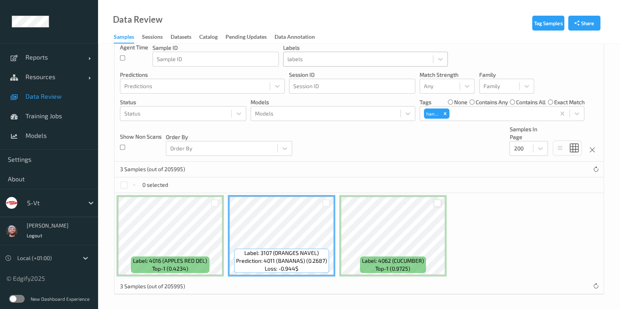
click at [437, 203] on div at bounding box center [437, 203] width 7 height 7
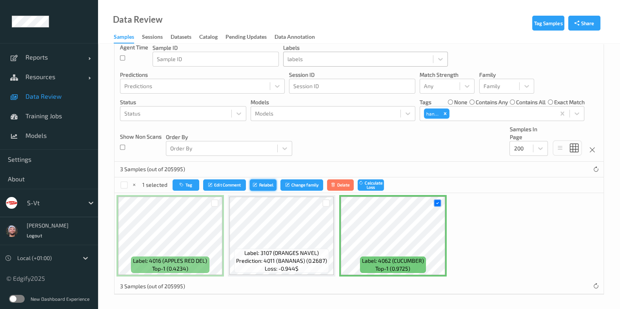
click at [251, 185] on button "Relabel" at bounding box center [263, 185] width 27 height 11
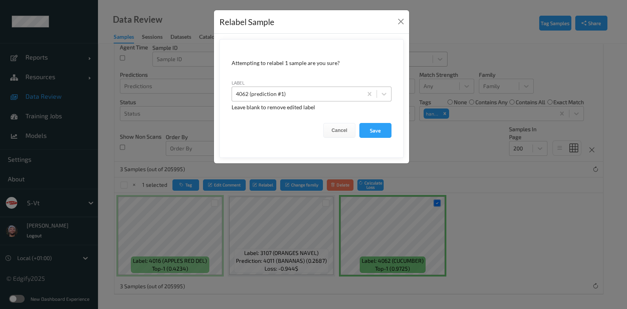
click at [305, 95] on div at bounding box center [297, 93] width 123 height 9
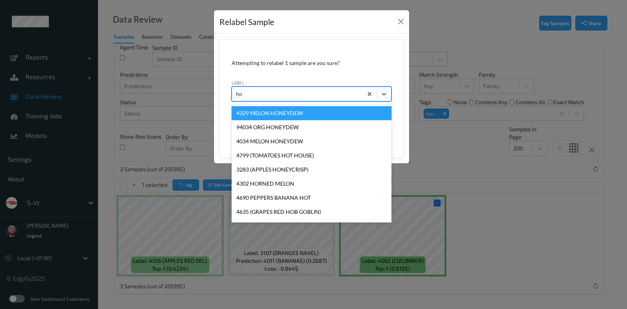
type input "hos"
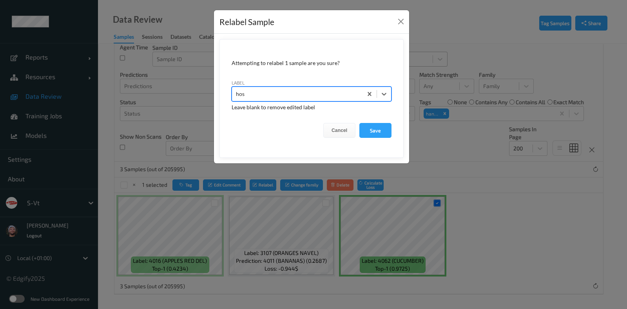
click at [359, 123] on button "Save" at bounding box center [375, 130] width 32 height 15
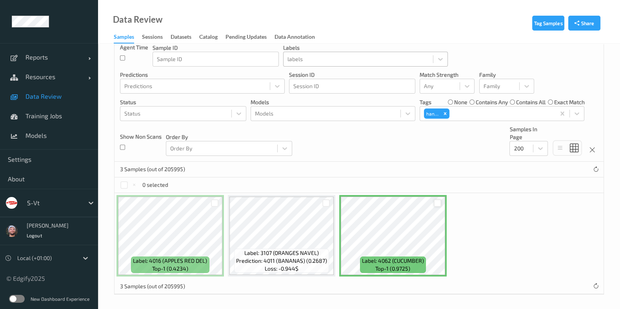
click at [436, 203] on div at bounding box center [437, 203] width 7 height 7
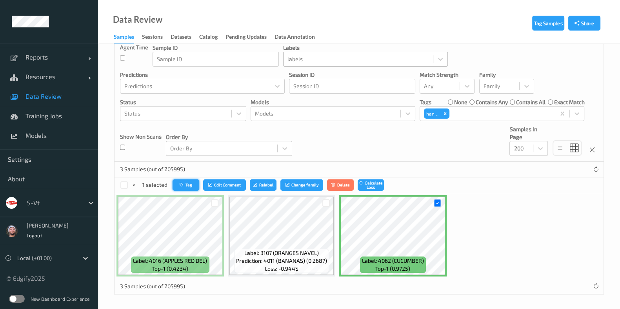
click at [185, 183] on button "Tag" at bounding box center [185, 185] width 27 height 11
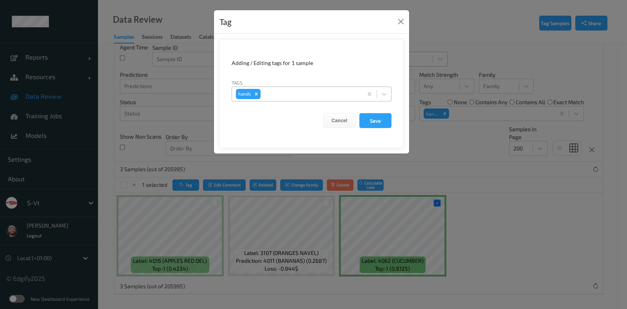
click at [290, 92] on div at bounding box center [310, 93] width 96 height 9
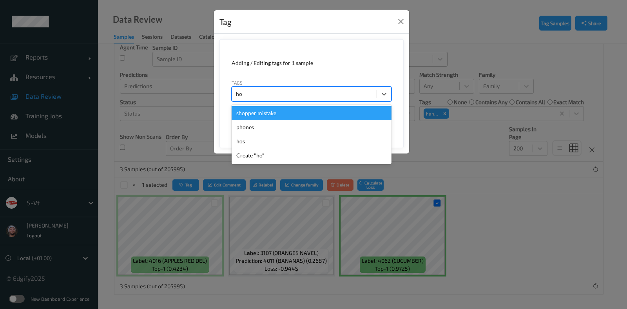
type input "hos"
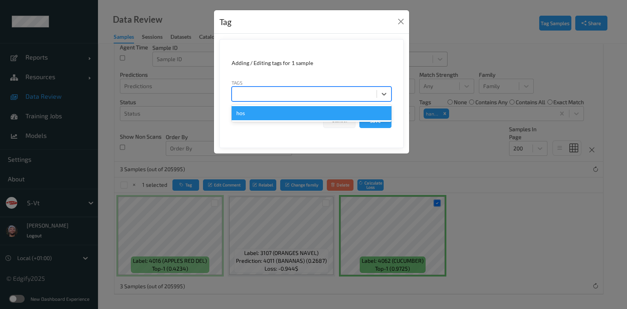
click at [359, 113] on button "Save" at bounding box center [375, 120] width 32 height 15
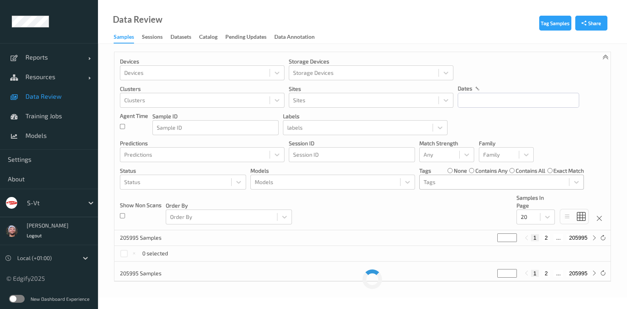
click at [451, 183] on div at bounding box center [494, 182] width 141 height 9
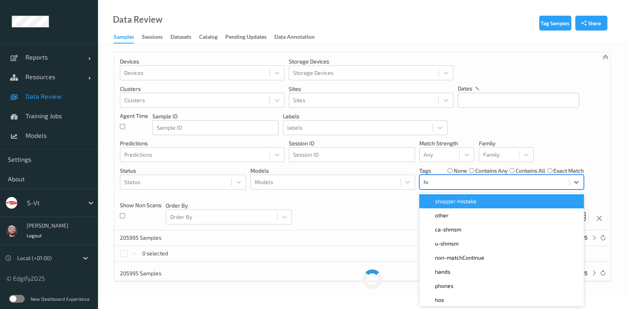
type input "hos"
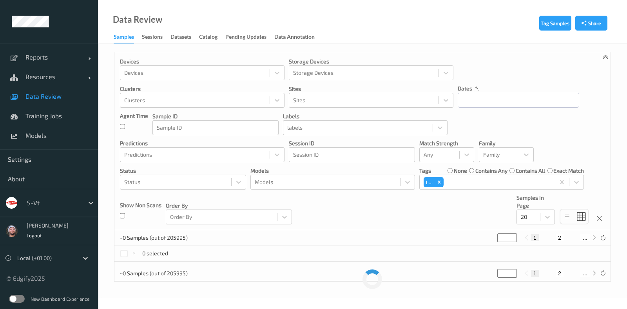
click at [370, 220] on div "Devices Devices Storage Devices Storage Devices Clusters Clusters Sites Sites d…" at bounding box center [362, 141] width 496 height 178
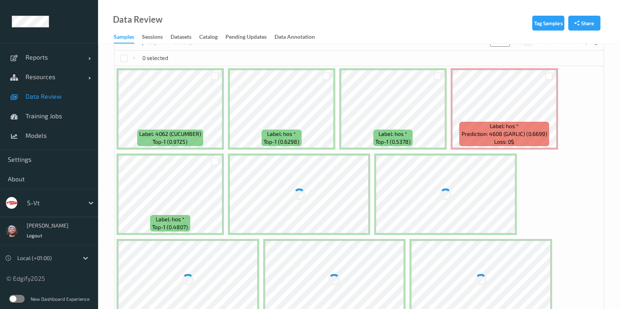
scroll to position [196, 0]
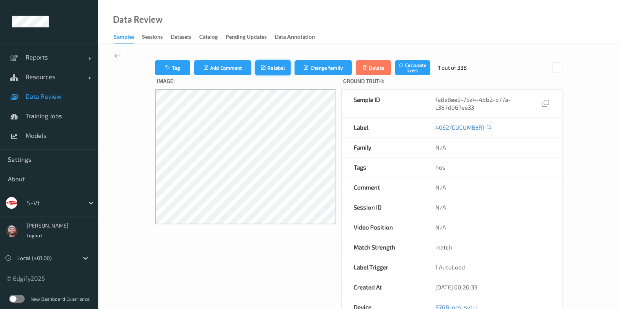
click at [277, 71] on button "Relabel" at bounding box center [272, 67] width 35 height 15
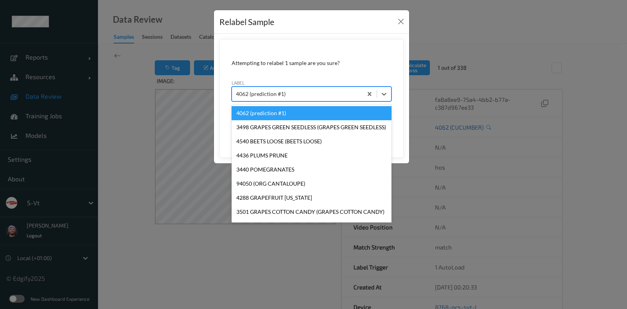
click at [299, 89] on div at bounding box center [297, 93] width 123 height 9
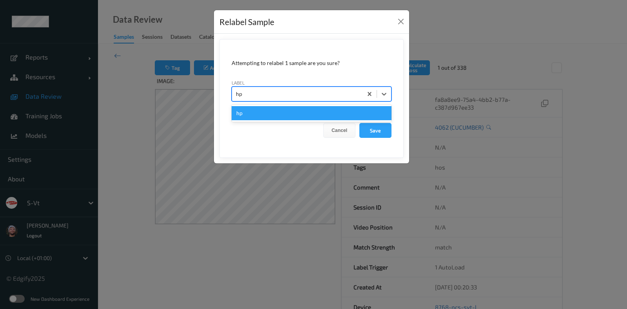
type input "hps"
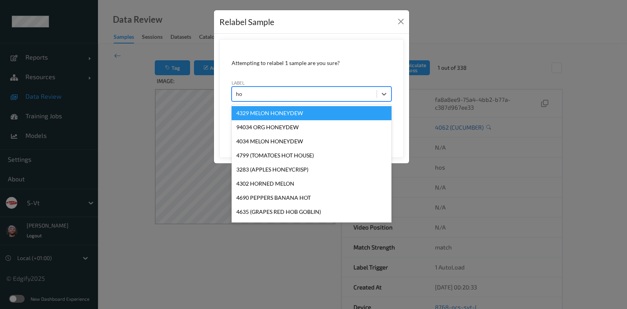
type input "hos"
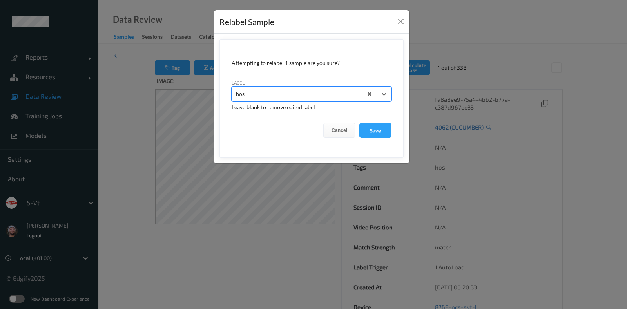
click at [359, 123] on button "Save" at bounding box center [375, 130] width 32 height 15
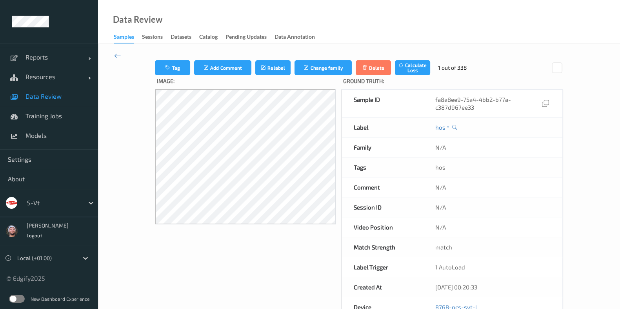
click at [470, 43] on div "Data Review Samples Sessions Datasets Catalog Pending Updates Data Annotation" at bounding box center [359, 22] width 522 height 44
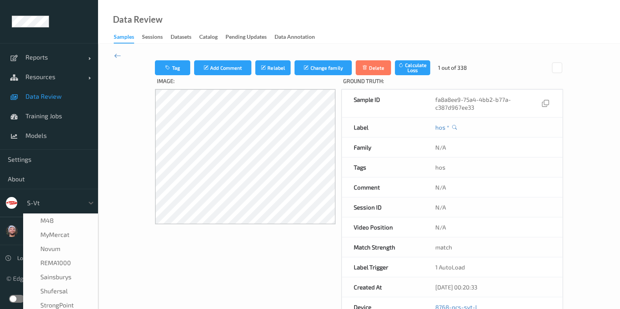
click at [51, 205] on div at bounding box center [53, 202] width 53 height 9
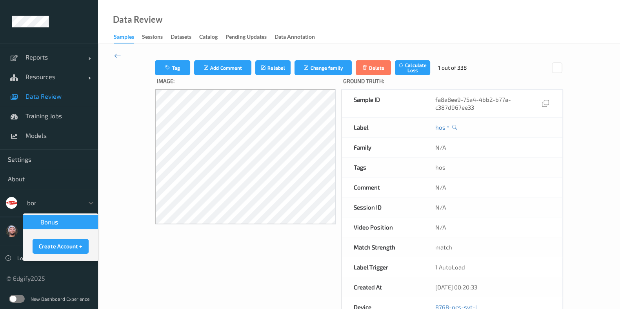
type input "bonu"
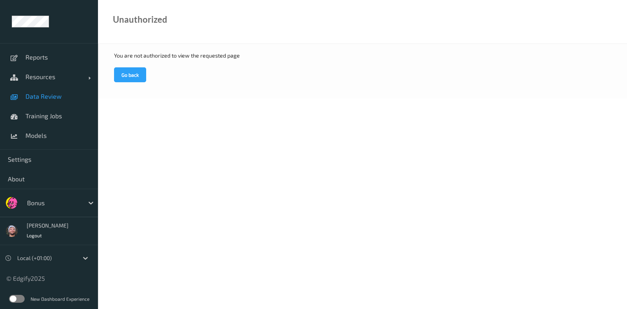
click at [45, 93] on span "Data Review" at bounding box center [57, 97] width 65 height 8
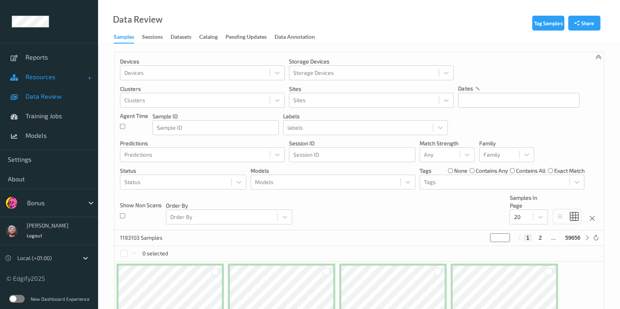
click at [55, 76] on span "Resources" at bounding box center [56, 77] width 63 height 8
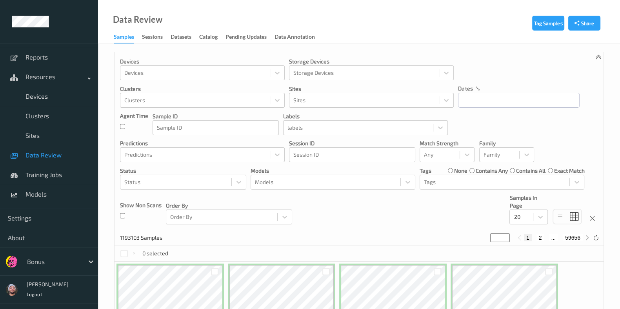
click at [37, 159] on link "Data Review" at bounding box center [49, 155] width 98 height 20
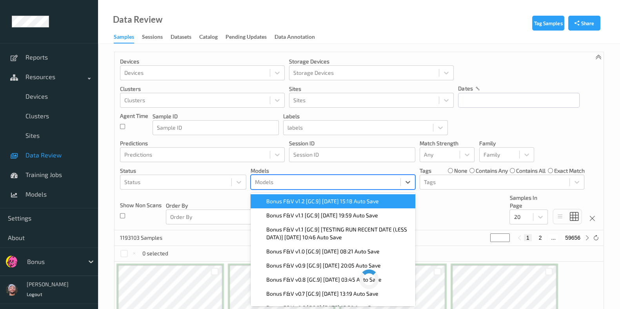
click at [320, 180] on div at bounding box center [325, 182] width 141 height 9
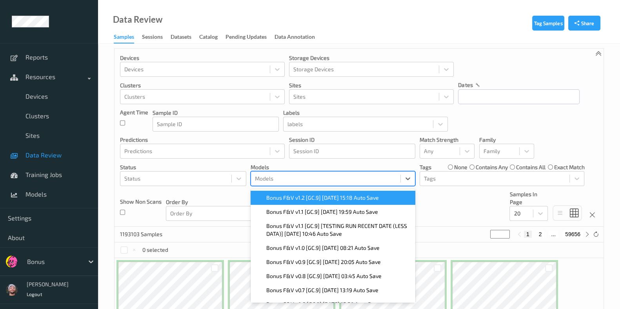
scroll to position [4, 0]
click at [326, 202] on div "Bonus F&V v1.2 [GC.9] [DATE] 15:18 Auto Save" at bounding box center [332, 197] width 165 height 14
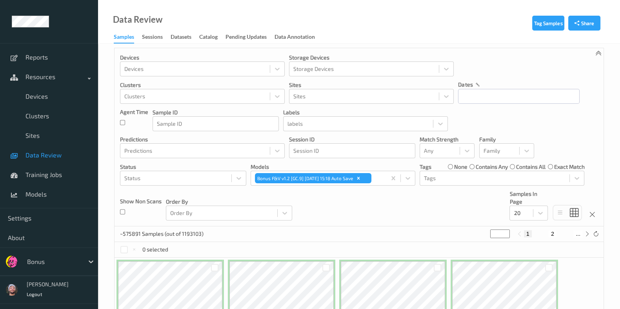
click at [446, 199] on div "Devices Devices Storage Devices Storage Devices Clusters Clusters Sites Sites d…" at bounding box center [358, 137] width 489 height 178
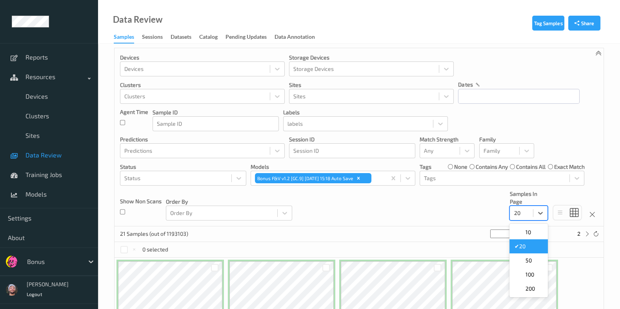
click at [521, 220] on div "20" at bounding box center [528, 213] width 38 height 15
click at [531, 283] on div "200" at bounding box center [528, 289] width 38 height 14
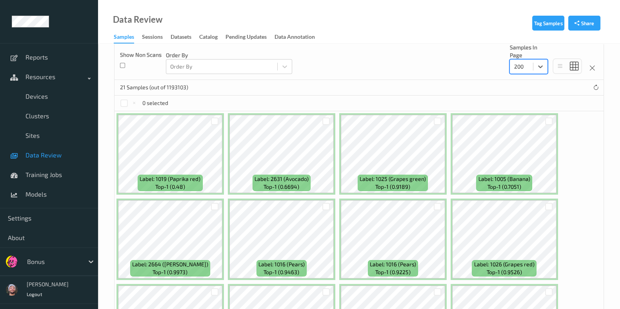
scroll to position [151, 0]
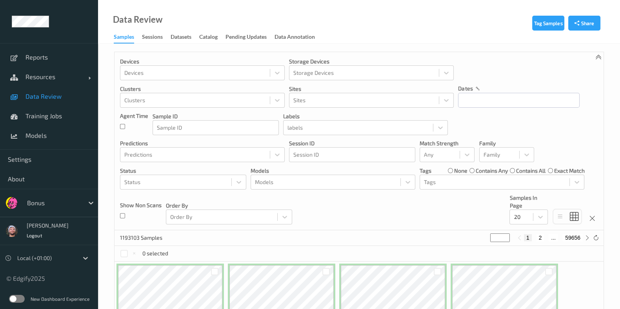
click at [476, 66] on div "Devices Devices Storage Devices Storage Devices Clusters Clusters Sites Sites d…" at bounding box center [358, 141] width 489 height 178
click at [308, 208] on div "Devices Devices Storage Devices Storage Devices Clusters Clusters Sites Sites d…" at bounding box center [358, 141] width 489 height 178
click at [69, 77] on span "Resources" at bounding box center [56, 77] width 63 height 8
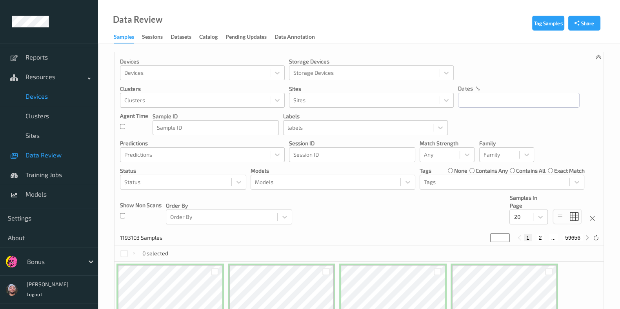
click at [69, 99] on span "Devices" at bounding box center [57, 97] width 65 height 8
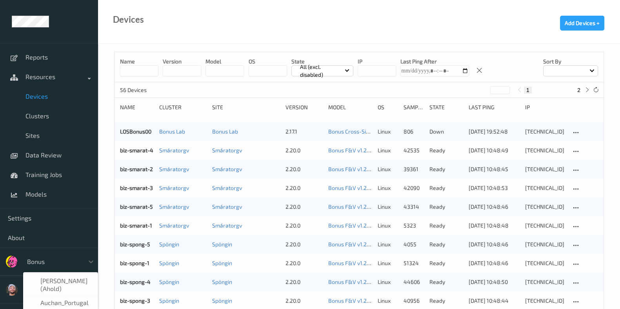
click at [57, 266] on div "Bonus" at bounding box center [53, 262] width 61 height 13
type input "h-"
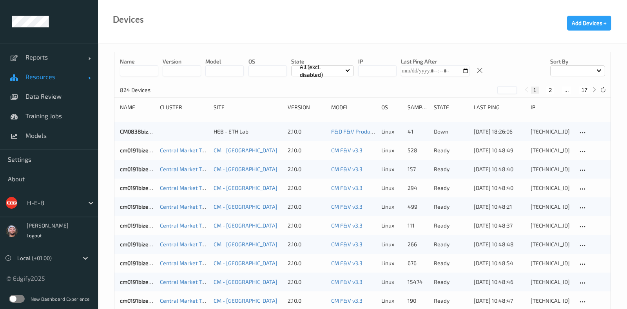
click at [53, 73] on span "Resources" at bounding box center [56, 77] width 63 height 8
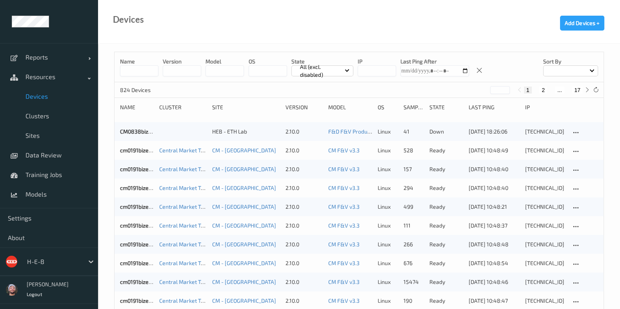
click at [60, 97] on span "Devices" at bounding box center [57, 97] width 65 height 8
click at [136, 69] on input "*" at bounding box center [139, 70] width 38 height 11
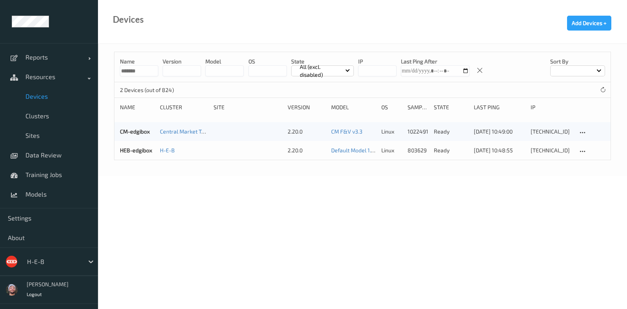
type input "*******"
click at [322, 201] on body "Reports Default Report Customized Report Resources Devices Clusters Sites Data …" at bounding box center [313, 154] width 627 height 309
click at [580, 131] on icon at bounding box center [582, 132] width 7 height 7
click at [139, 128] on div "CM-edgibox" at bounding box center [137, 132] width 34 height 8
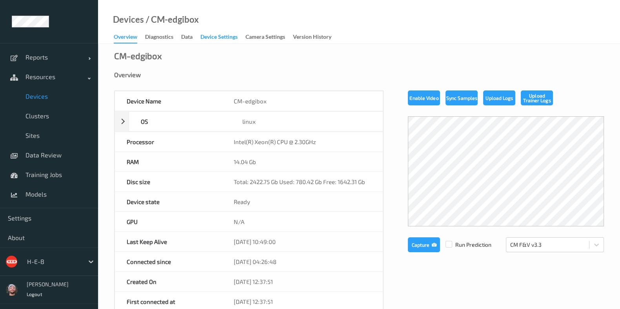
click at [210, 40] on div "Device Settings" at bounding box center [218, 38] width 37 height 10
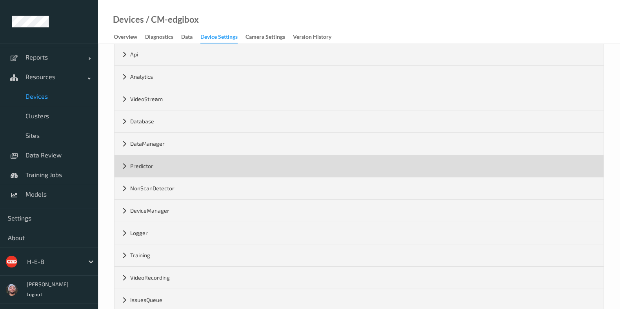
scroll to position [58, 0]
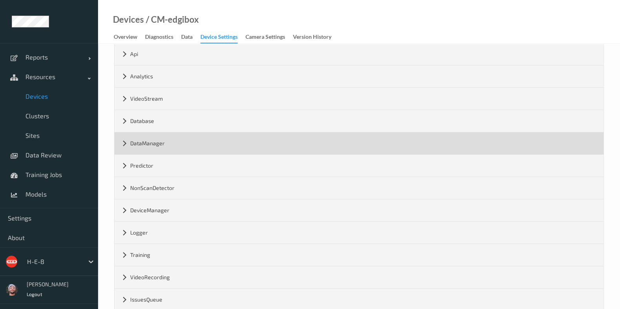
click at [215, 151] on div "DataManager" at bounding box center [358, 143] width 489 height 22
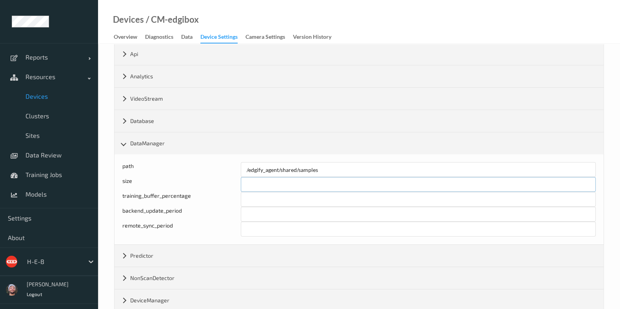
click at [272, 184] on input "******" at bounding box center [418, 184] width 355 height 15
click at [184, 40] on div "Data" at bounding box center [186, 38] width 11 height 10
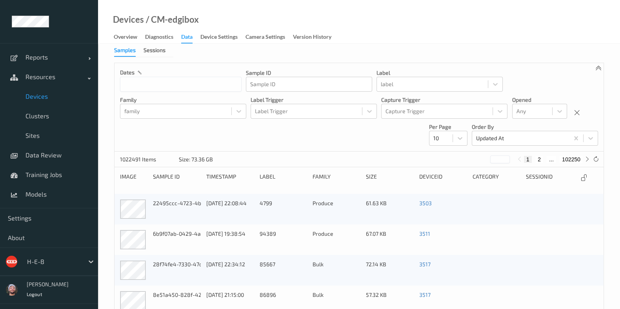
click at [46, 103] on link "Devices" at bounding box center [49, 97] width 98 height 20
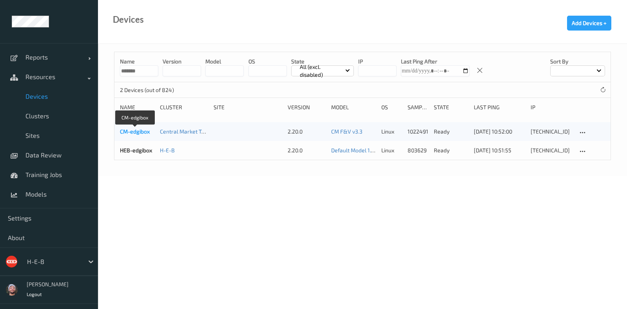
click at [133, 129] on link "CM-edgibox" at bounding box center [135, 131] width 30 height 7
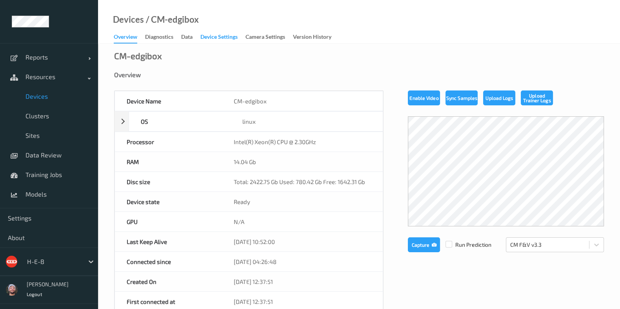
click at [215, 42] on div "Device Settings" at bounding box center [218, 38] width 37 height 10
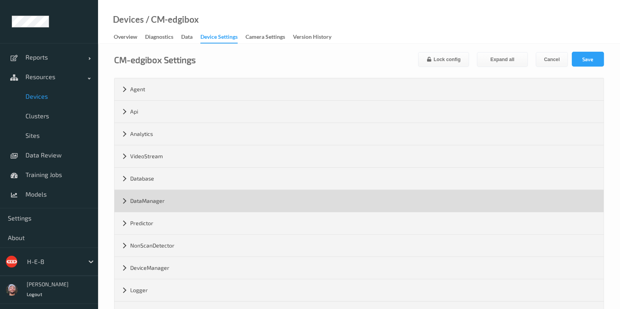
click at [187, 203] on div "DataManager" at bounding box center [358, 201] width 489 height 22
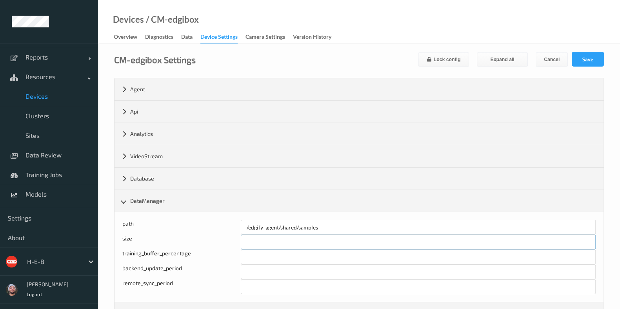
click at [254, 239] on input "******" at bounding box center [418, 242] width 355 height 15
type input "******"
click at [589, 67] on form "CM-edgibox Settings Lock config Expand all Cancel Save Agent version 2.20.0 max…" at bounding box center [359, 278] width 490 height 452
click at [600, 57] on button "Save" at bounding box center [587, 59] width 32 height 15
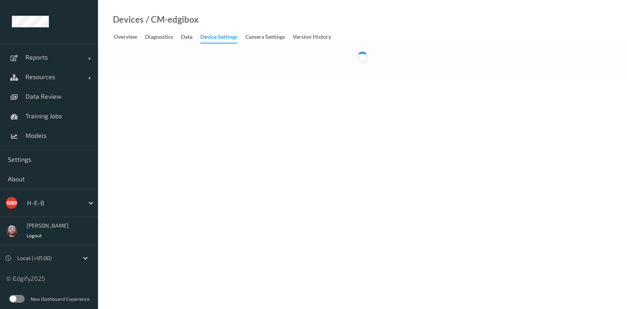
drag, startPoint x: 0, startPoint y: 0, endPoint x: 129, endPoint y: 34, distance: 133.8
click at [129, 34] on div "Overview" at bounding box center [126, 38] width 24 height 10
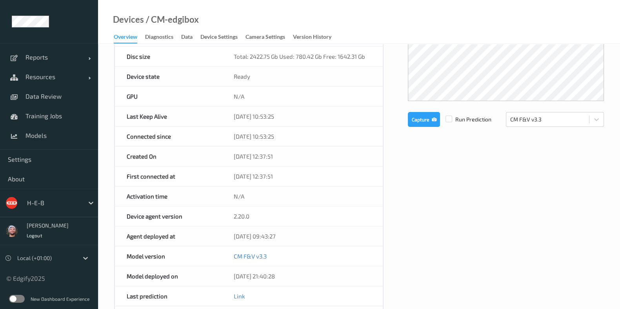
scroll to position [126, 0]
click at [69, 80] on span "Resources" at bounding box center [56, 77] width 63 height 8
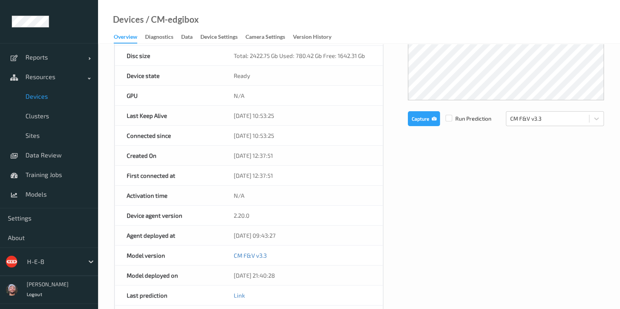
click at [67, 92] on link "Devices" at bounding box center [49, 97] width 98 height 20
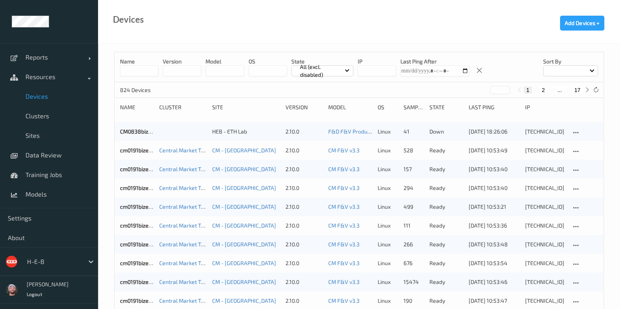
click at [143, 72] on input at bounding box center [139, 70] width 38 height 11
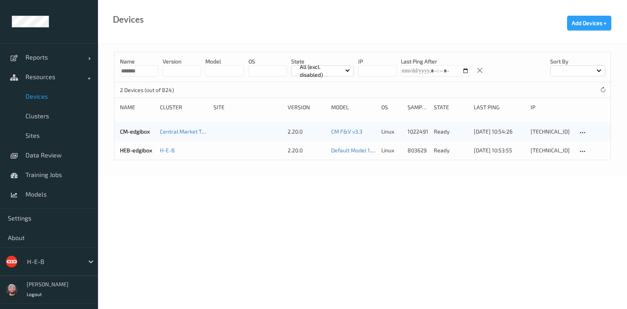
type input "*******"
click at [525, 214] on body "Reports Default Report Customized Report Resources Devices Clusters Sites Data …" at bounding box center [313, 154] width 627 height 309
click at [583, 150] on icon at bounding box center [582, 151] width 7 height 7
click at [124, 150] on link "HEB-edgibox" at bounding box center [136, 150] width 32 height 7
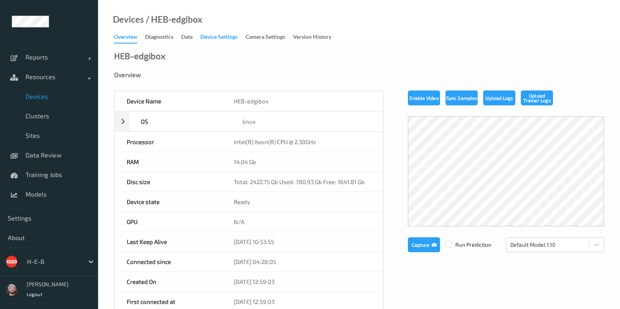
click at [209, 40] on div "Device Settings" at bounding box center [218, 38] width 37 height 10
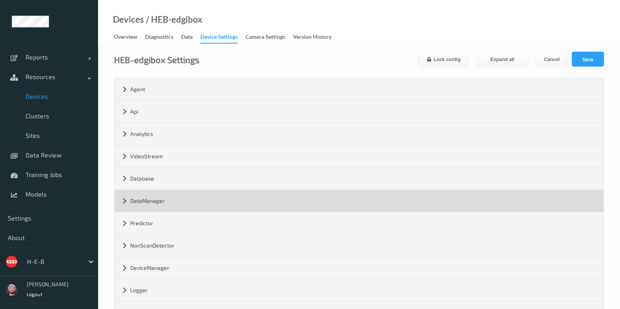
click at [180, 202] on div "DataManager" at bounding box center [358, 201] width 489 height 22
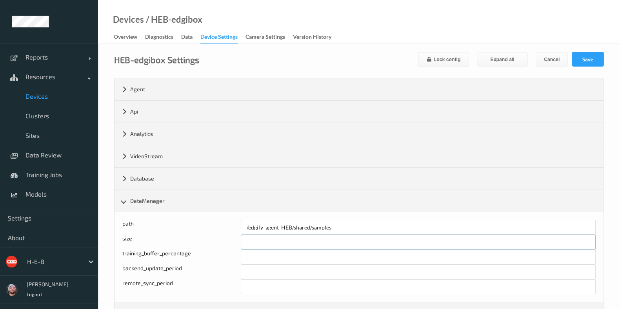
click at [252, 241] on input "******" at bounding box center [418, 242] width 355 height 15
type input "******"
click at [589, 52] on button "Save" at bounding box center [587, 59] width 32 height 15
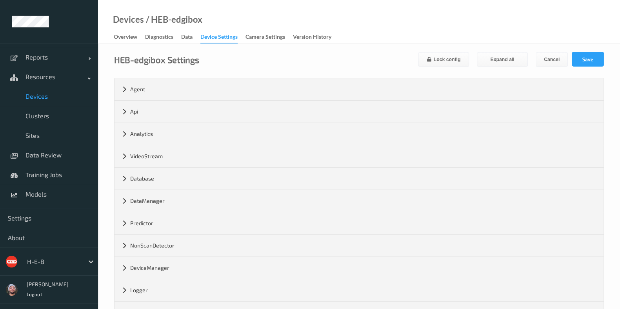
click at [350, 49] on div "HEB-edgibox Settings Lock config Expand all Cancel Save Agent version 2.20.0 ma…" at bounding box center [359, 237] width 522 height 386
click at [74, 219] on span "Settings" at bounding box center [49, 218] width 82 height 8
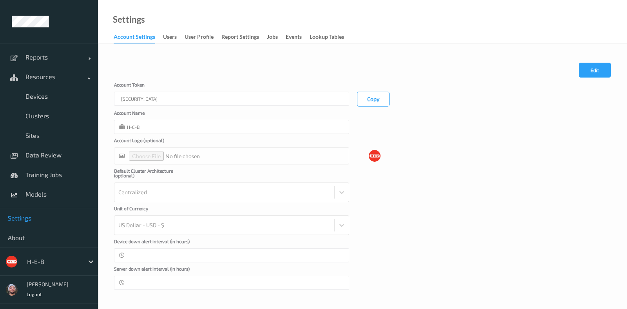
click at [412, 94] on div "Account [AUTH_TOKEN] Copy" at bounding box center [362, 94] width 497 height 24
click at [393, 109] on form "Cancel Edit Save Account [AUTH_TOKEN] Copy Account Name H-E-B Account Logo (opt…" at bounding box center [362, 176] width 497 height 227
click at [379, 98] on button "Copy" at bounding box center [373, 99] width 33 height 15
click at [263, 64] on div "Cancel Edit Save" at bounding box center [362, 73] width 497 height 20
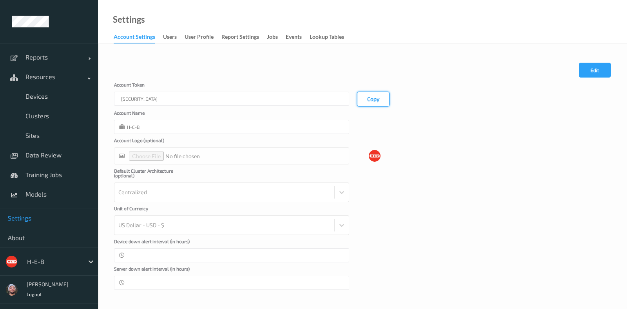
click at [372, 92] on button "Copy" at bounding box center [373, 99] width 33 height 15
